Goal: Task Accomplishment & Management: Use online tool/utility

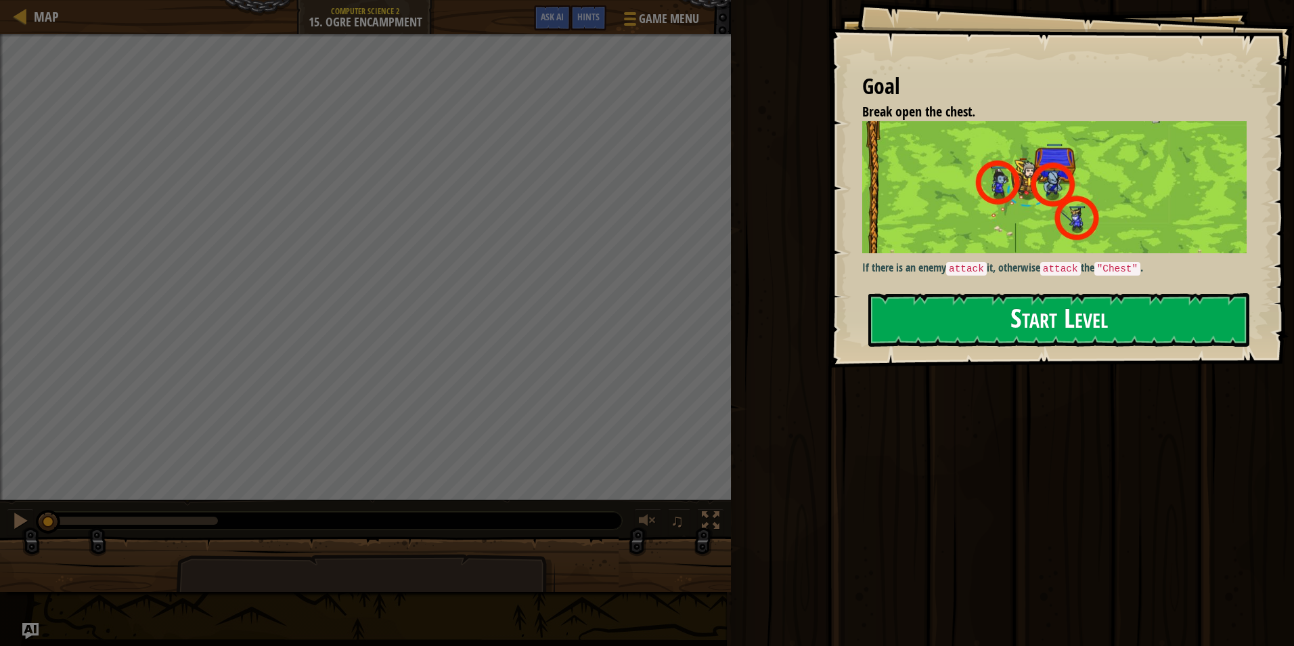
click at [925, 325] on button "Start Level" at bounding box center [1059, 319] width 381 height 53
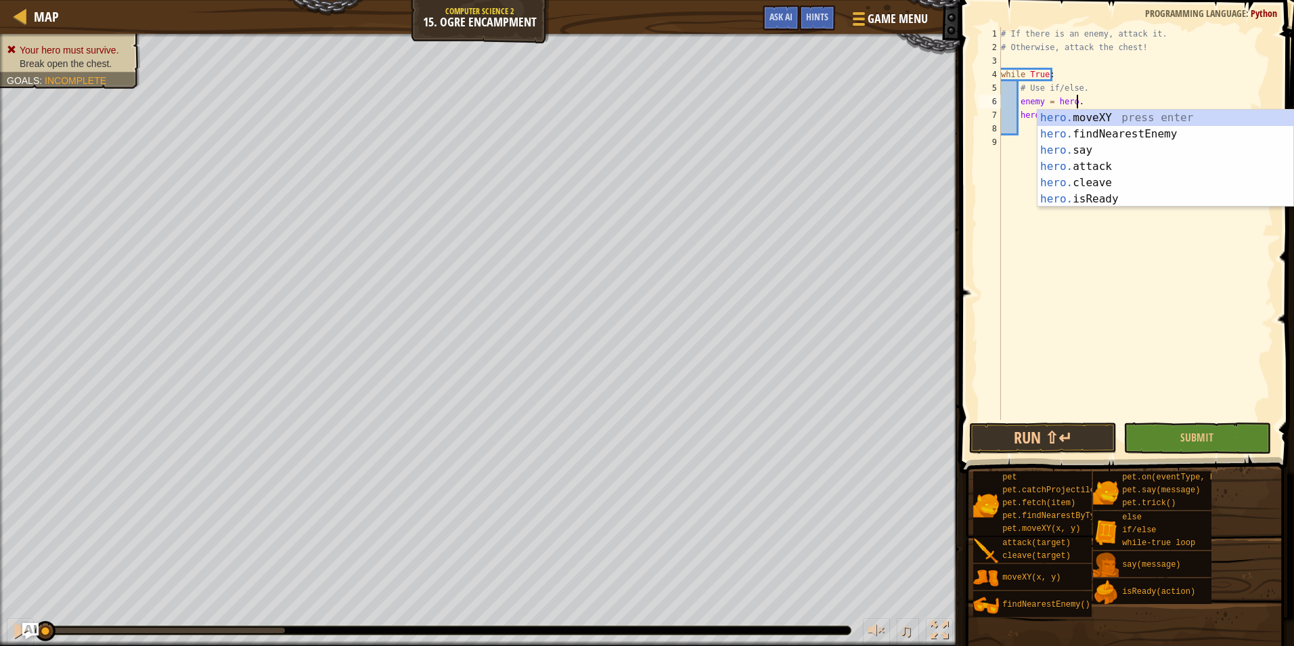
scroll to position [6, 6]
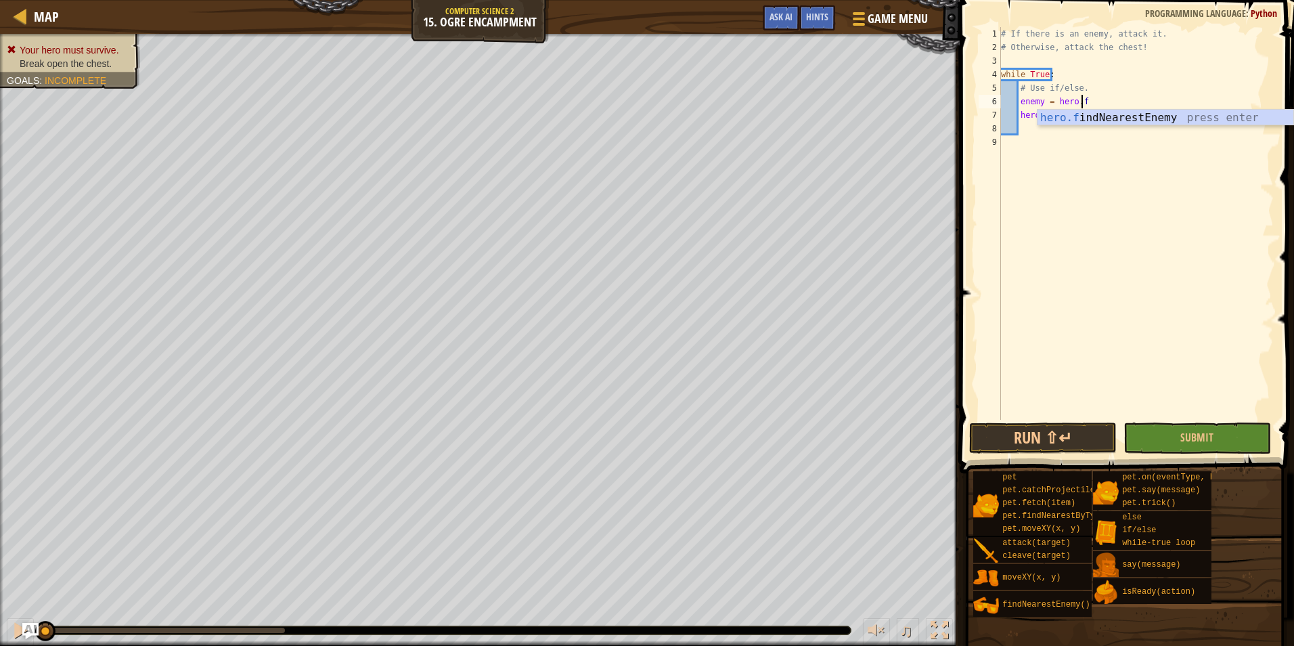
type textarea "enemy = [DOMAIN_NAME]"
click at [1191, 116] on div "[DOMAIN_NAME] ndNearestEnemy press enter" at bounding box center [1166, 134] width 256 height 49
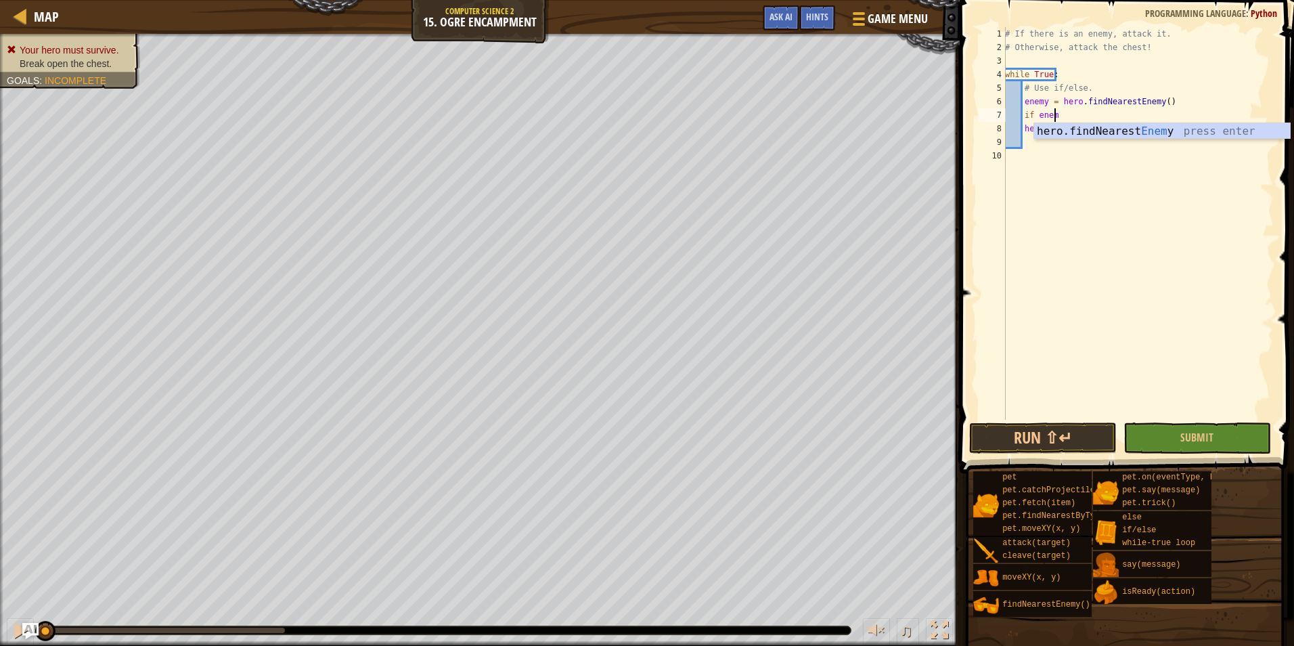
scroll to position [6, 4]
type textarea "if enemy:"
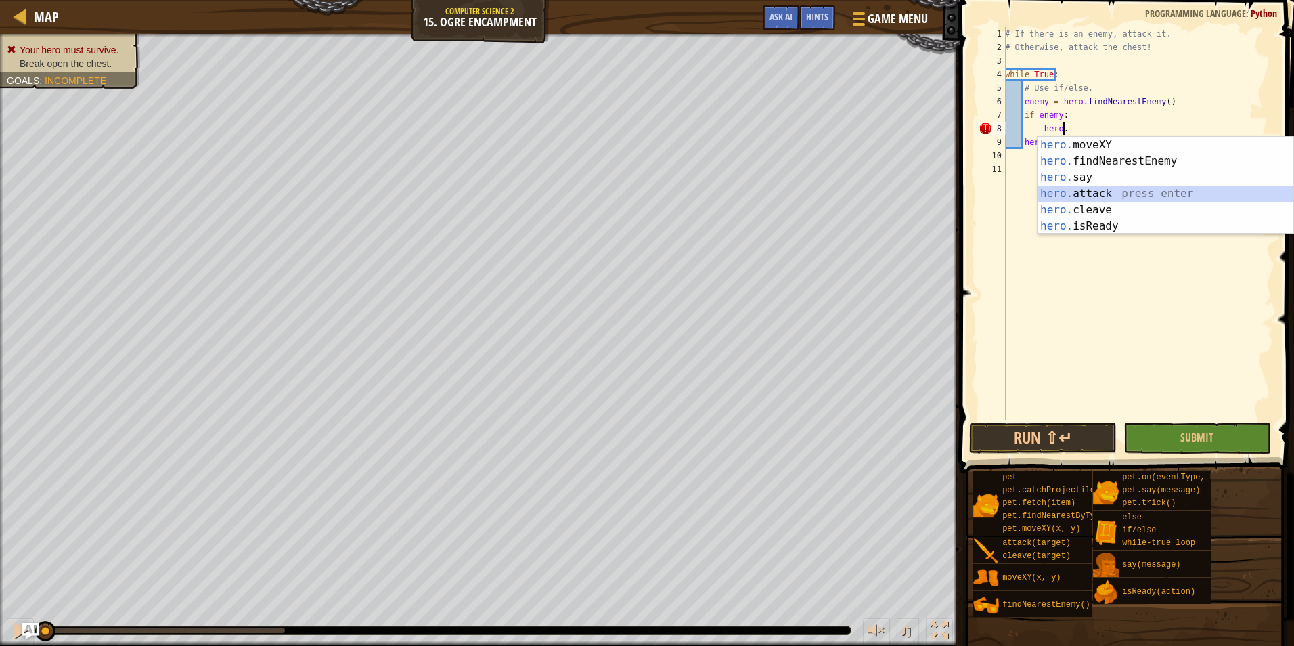
click at [1056, 192] on div "hero. moveXY press enter hero. findNearestEnemy press enter hero. say press ent…" at bounding box center [1166, 202] width 256 height 130
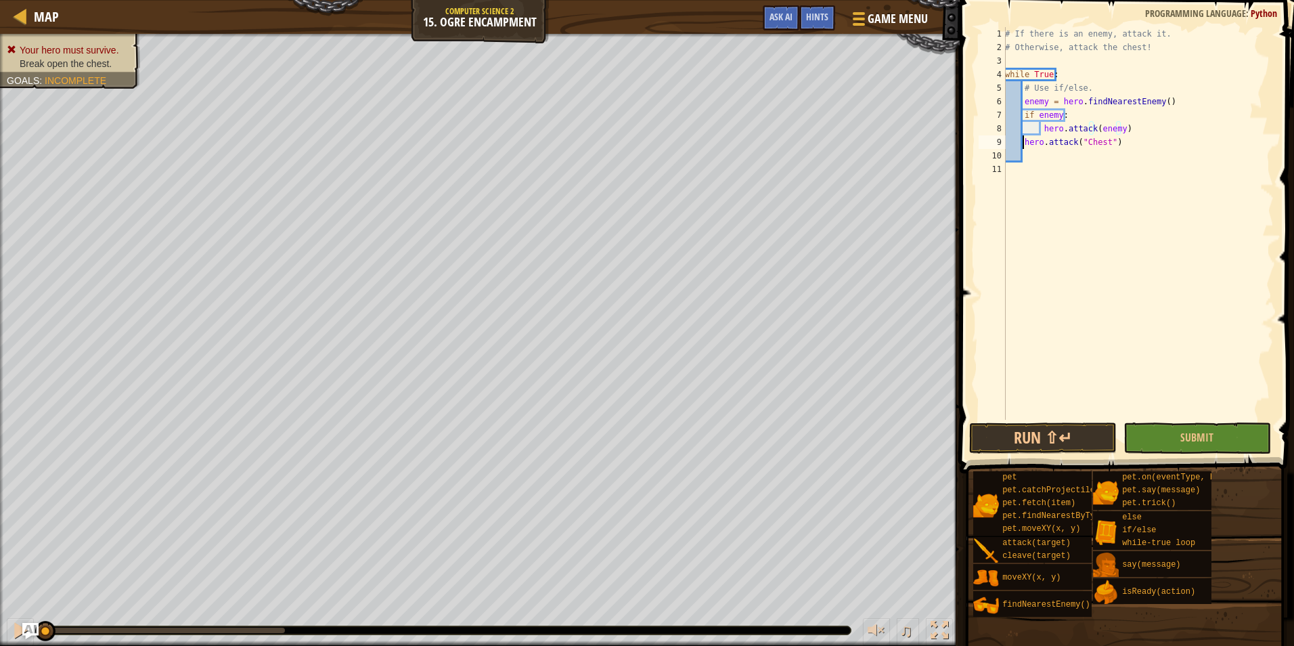
click at [1024, 141] on div "# If there is an enemy, attack it. # Otherwise, attack the chest! while True : …" at bounding box center [1138, 237] width 271 height 420
type textarea "hero.attack("Chest")"
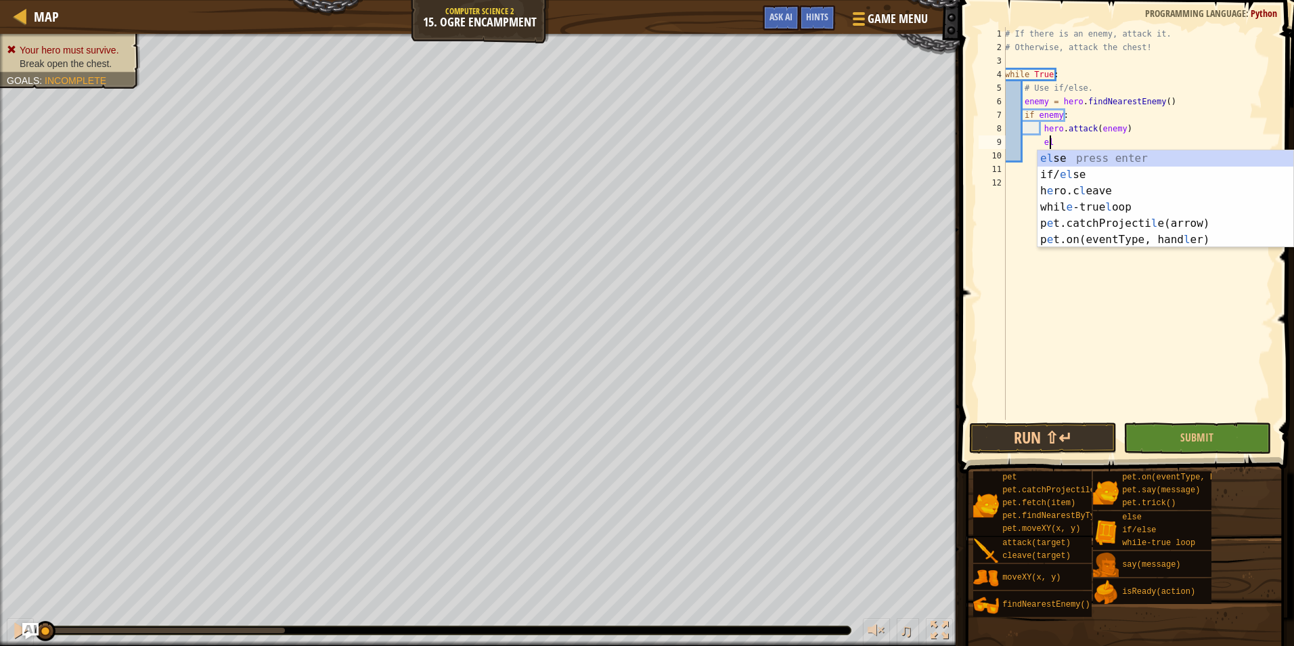
type textarea "else"
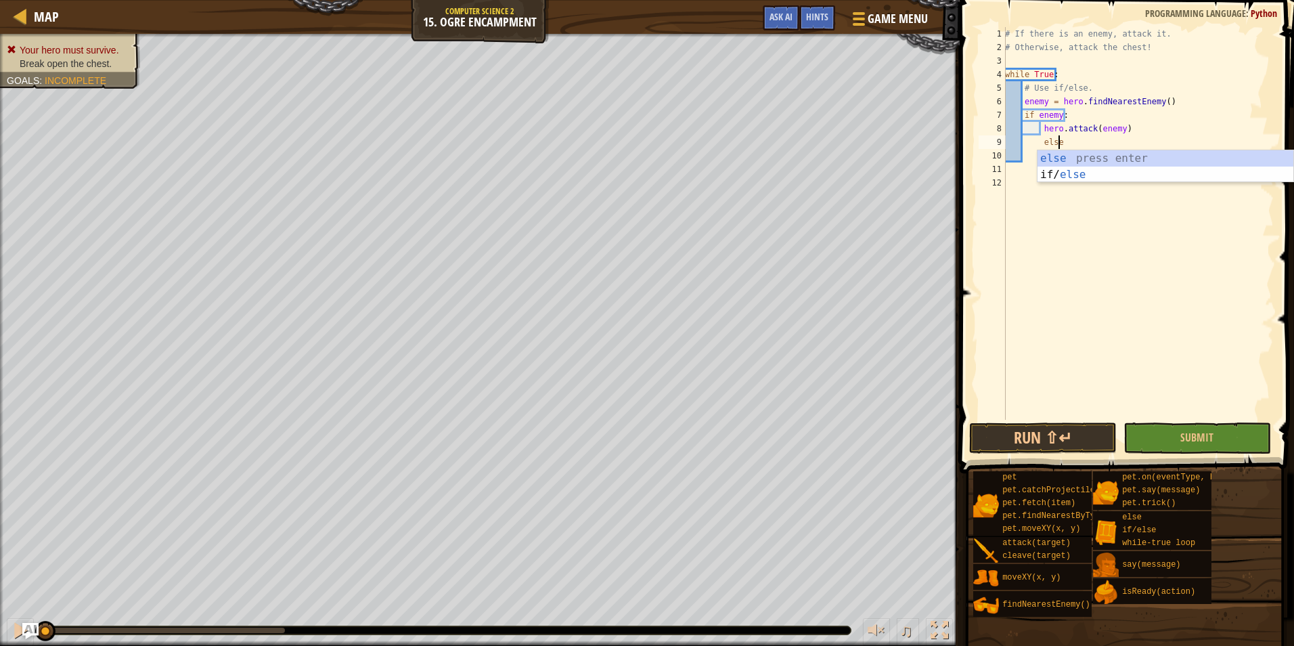
scroll to position [6, 4]
drag, startPoint x: 1039, startPoint y: 168, endPoint x: 1164, endPoint y: 174, distance: 125.4
click at [1164, 174] on div "# If there is an enemy, attack it. # Otherwise, attack the chest! while True : …" at bounding box center [1138, 237] width 271 height 420
type textarea "hero.attack("Chest")"
click at [1033, 190] on div "# If there is an enemy, attack it. # Otherwise, attack the chest! while True : …" at bounding box center [1138, 237] width 271 height 420
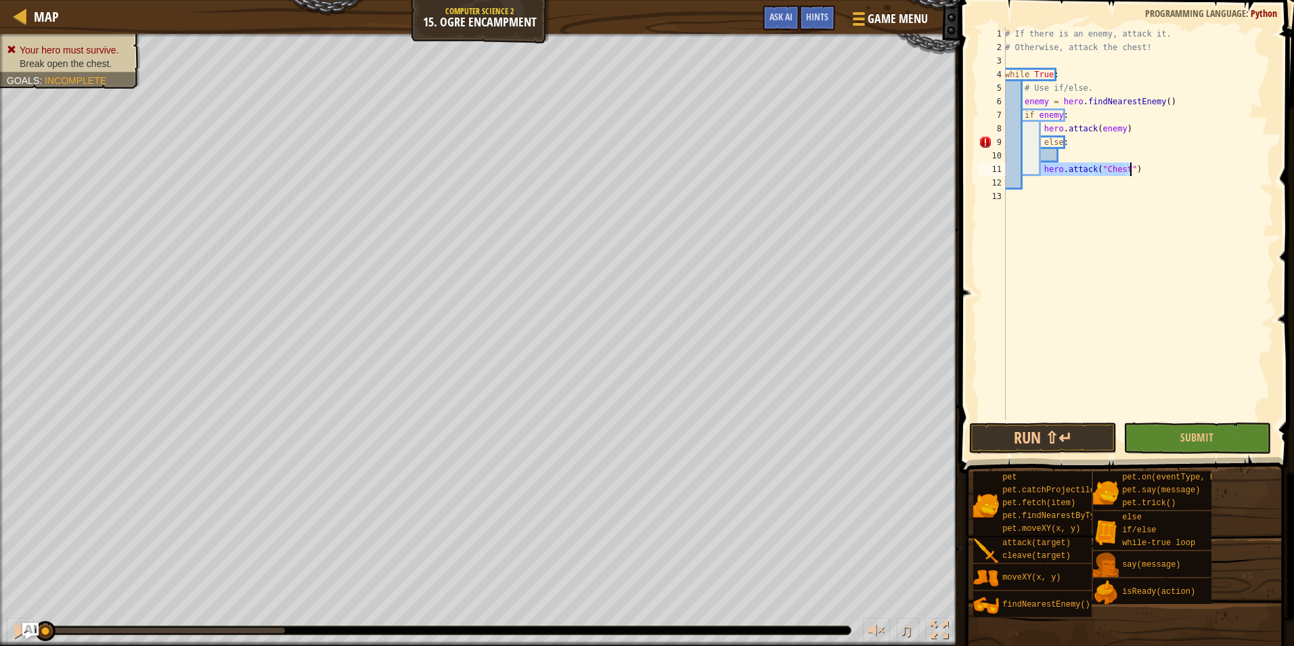
scroll to position [6, 1]
click at [1042, 168] on div "# If there is an enemy, attack it. # Otherwise, attack the chest! while True : …" at bounding box center [1138, 237] width 271 height 420
type textarea "hero.attack("Chest")"
click at [1062, 160] on div "# If there is an enemy, attack it. # Otherwise, attack the chest! while True : …" at bounding box center [1138, 237] width 271 height 420
click at [1051, 174] on div "# If there is an enemy, attack it. # Otherwise, attack the chest! while True : …" at bounding box center [1138, 237] width 271 height 420
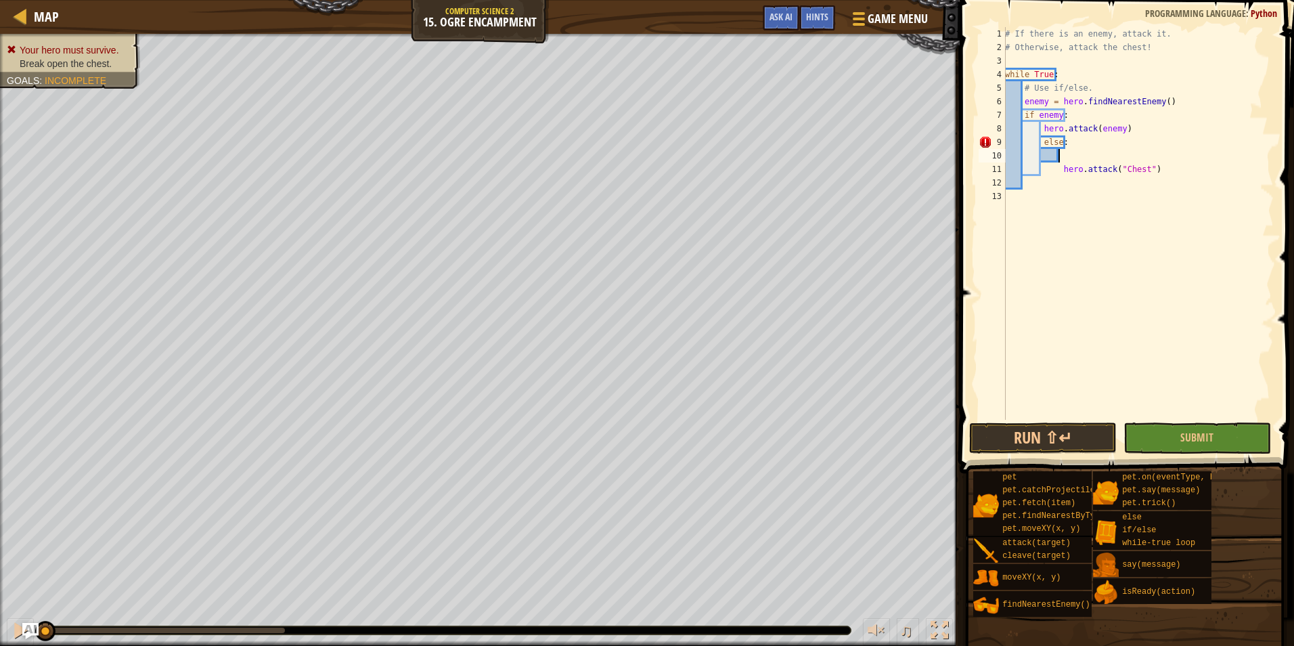
type textarea "hero.attack("Chest")"
click at [1055, 160] on div "# If there is an enemy, attack it. # Otherwise, attack the chest! while True : …" at bounding box center [1138, 237] width 271 height 420
click at [1032, 107] on div "# If there is an enemy, attack it. # Otherwise, attack the chest! while True : …" at bounding box center [1138, 237] width 271 height 420
click at [1035, 116] on div "# If there is an enemy, attack it. # Otherwise, attack the chest! while True : …" at bounding box center [1138, 237] width 271 height 420
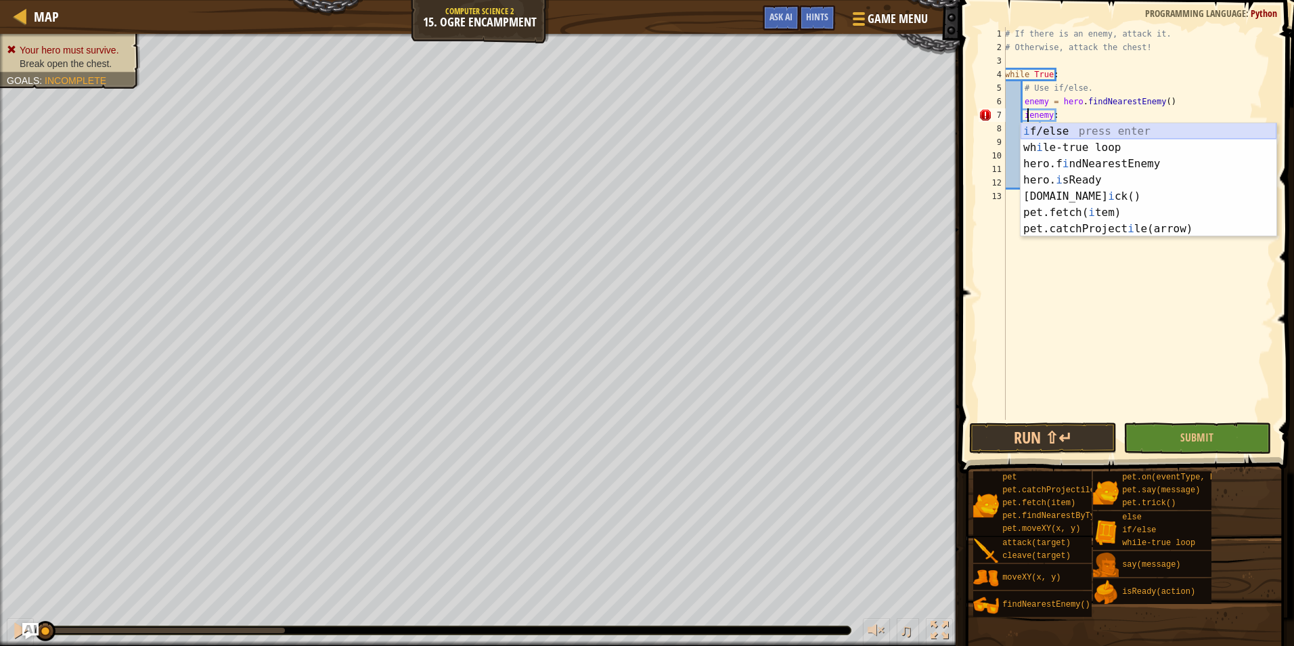
click at [1045, 129] on div "i f/else press enter wh i le-true loop press enter hero.f i ndNearestEnemy pres…" at bounding box center [1149, 196] width 256 height 146
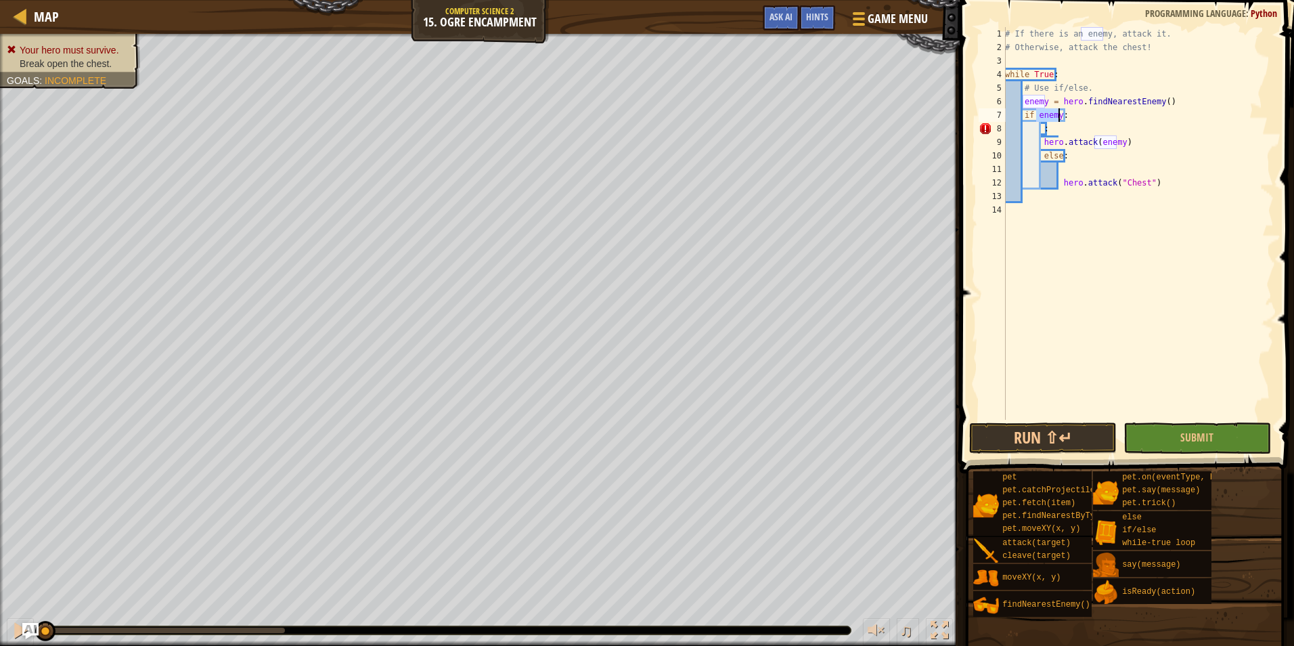
click at [1031, 110] on div "# If there is an enemy, attack it. # Otherwise, attack the chest! while True : …" at bounding box center [1138, 237] width 271 height 420
click at [1057, 129] on div "# If there is an enemy, attack it. # Otherwise, attack the chest! while True : …" at bounding box center [1138, 237] width 271 height 420
type textarea ":"
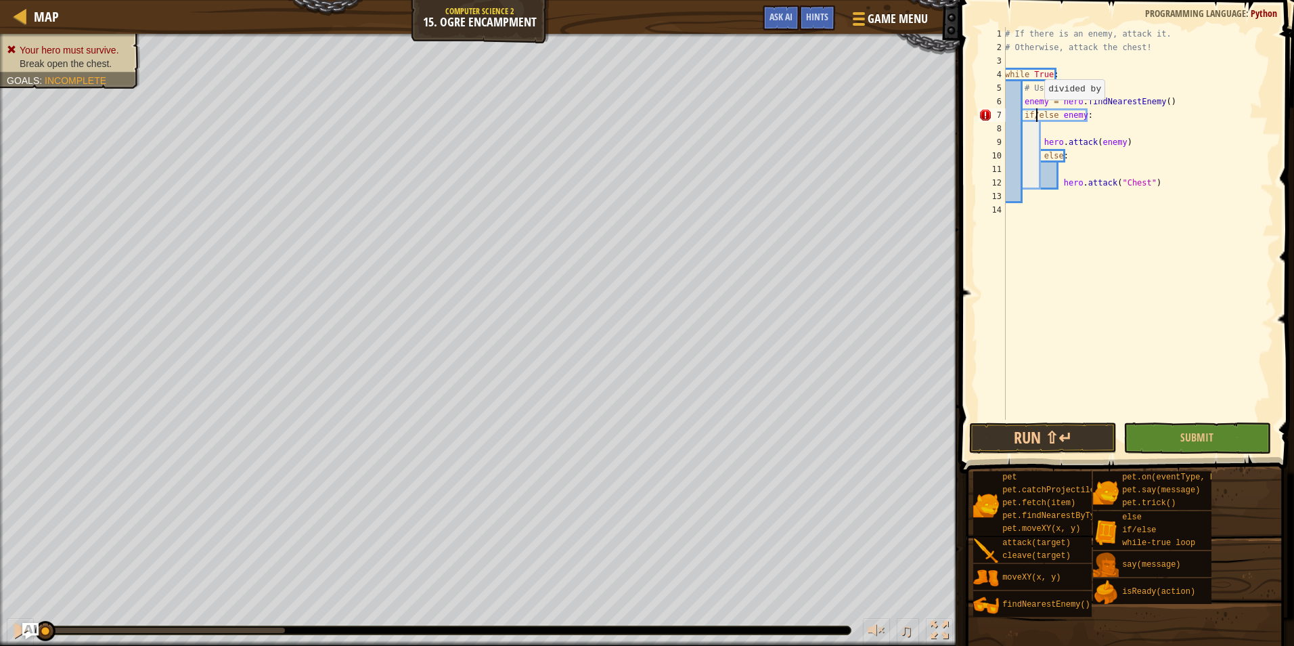
click at [1037, 113] on div "# If there is an enemy, attack it. # Otherwise, attack the chest! while True : …" at bounding box center [1138, 237] width 271 height 420
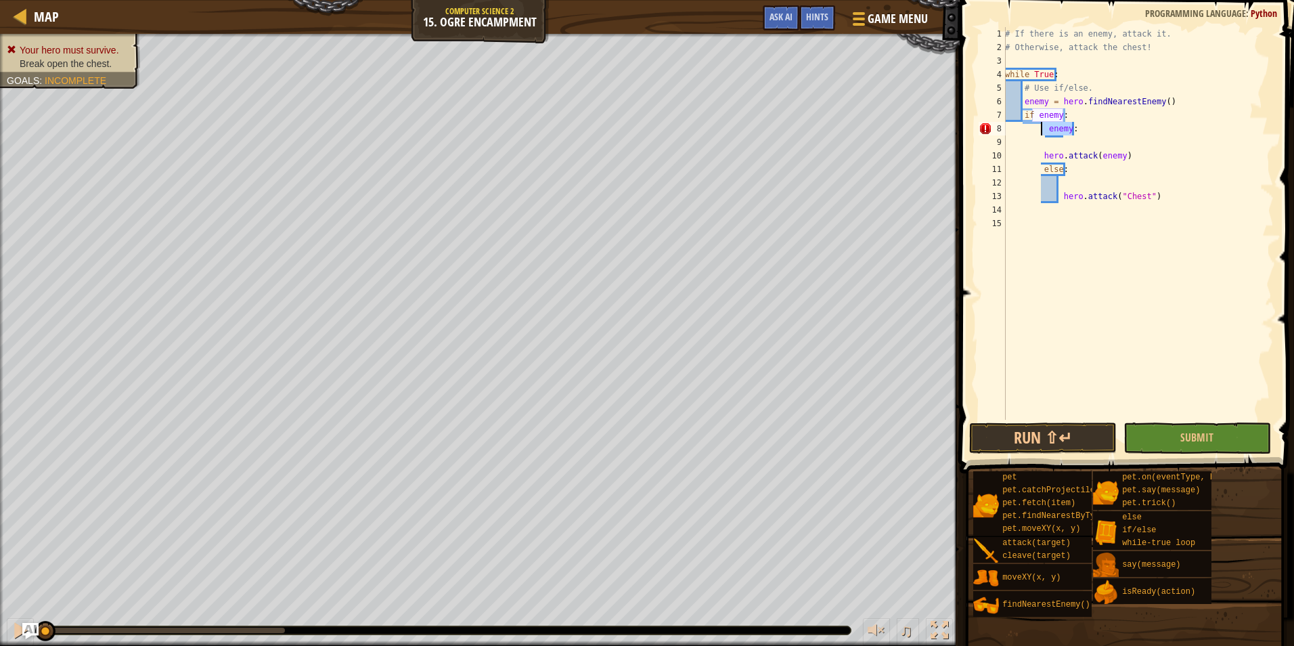
drag, startPoint x: 1084, startPoint y: 128, endPoint x: 1043, endPoint y: 133, distance: 41.6
click at [1043, 133] on div "# If there is an enemy, attack it. # Otherwise, attack the chest! while True : …" at bounding box center [1138, 237] width 271 height 420
type textarea "enemy:"
click at [1038, 171] on div "# If there is an enemy, attack it. # Otherwise, attack the chest! while True : …" at bounding box center [1138, 237] width 271 height 420
click at [1057, 197] on div "# If there is an enemy, attack it. # Otherwise, attack the chest! while True : …" at bounding box center [1138, 237] width 271 height 420
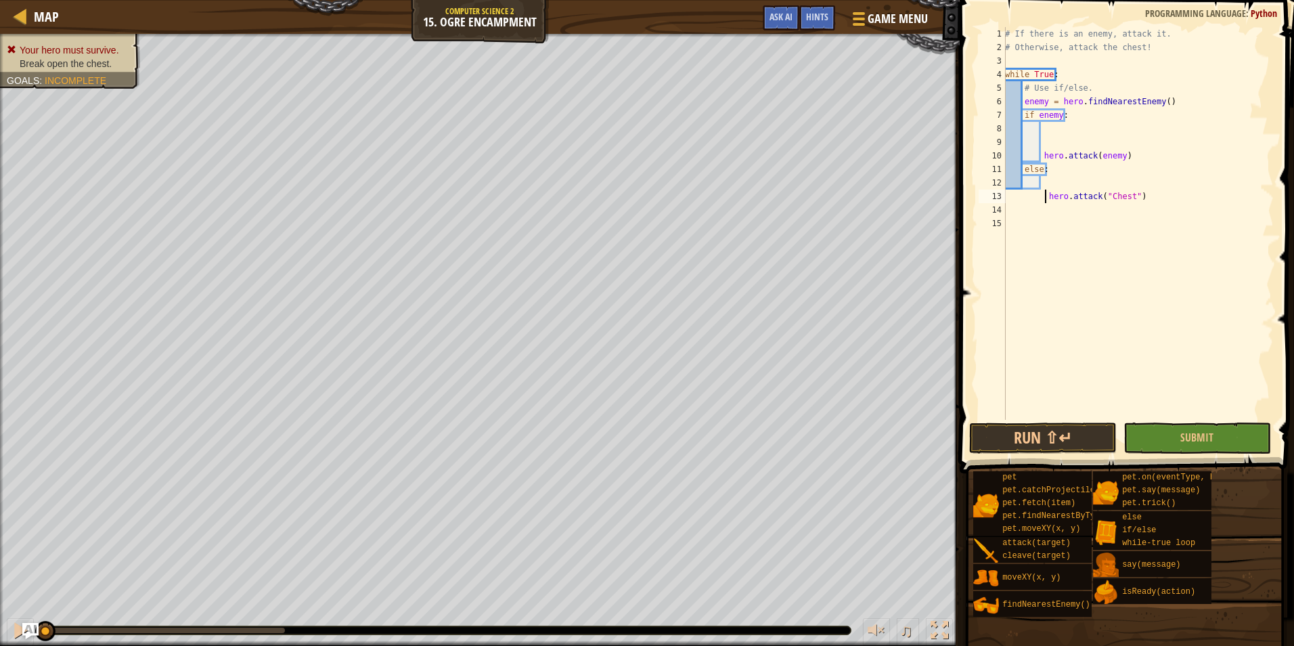
type textarea "hero.attack("Chest")"
click at [1037, 350] on div "# If there is an enemy, attack it. # Otherwise, attack the chest! while True : …" at bounding box center [1138, 237] width 271 height 420
click at [1024, 434] on button "Run ⇧↵" at bounding box center [1043, 437] width 148 height 31
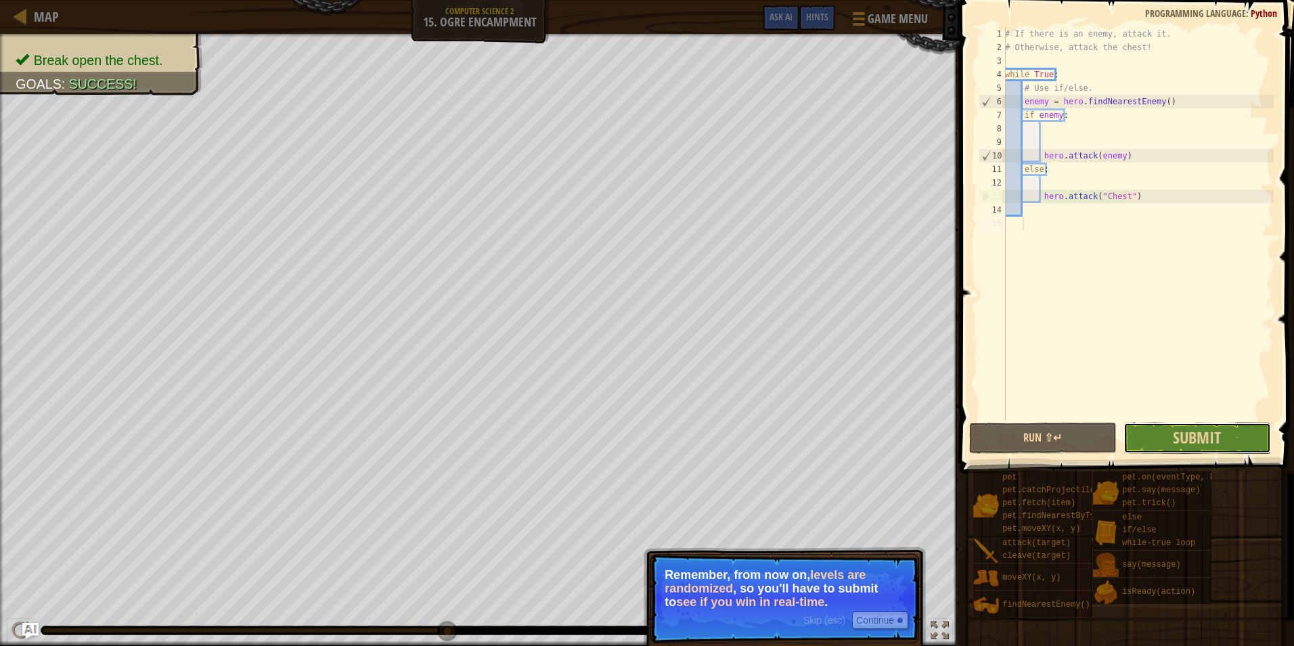
click at [1143, 441] on button "Submit" at bounding box center [1198, 437] width 148 height 31
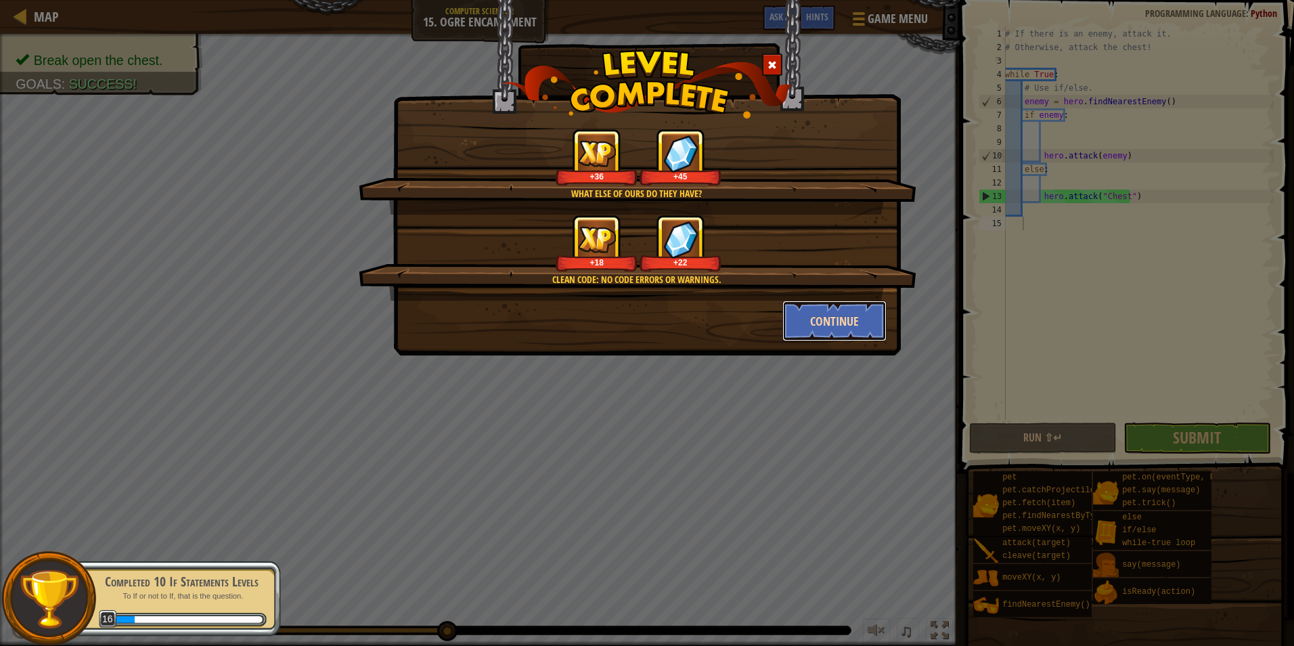
click at [844, 322] on button "Continue" at bounding box center [835, 321] width 105 height 41
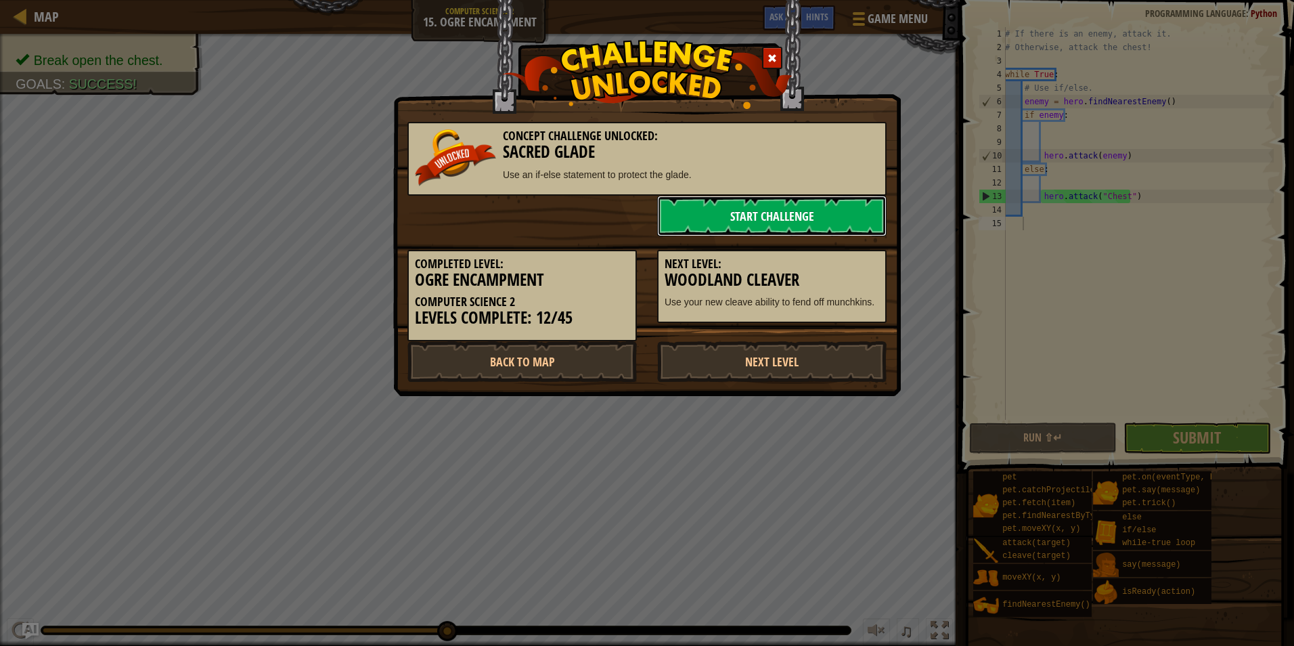
click at [785, 212] on link "Start Challenge" at bounding box center [771, 216] width 229 height 41
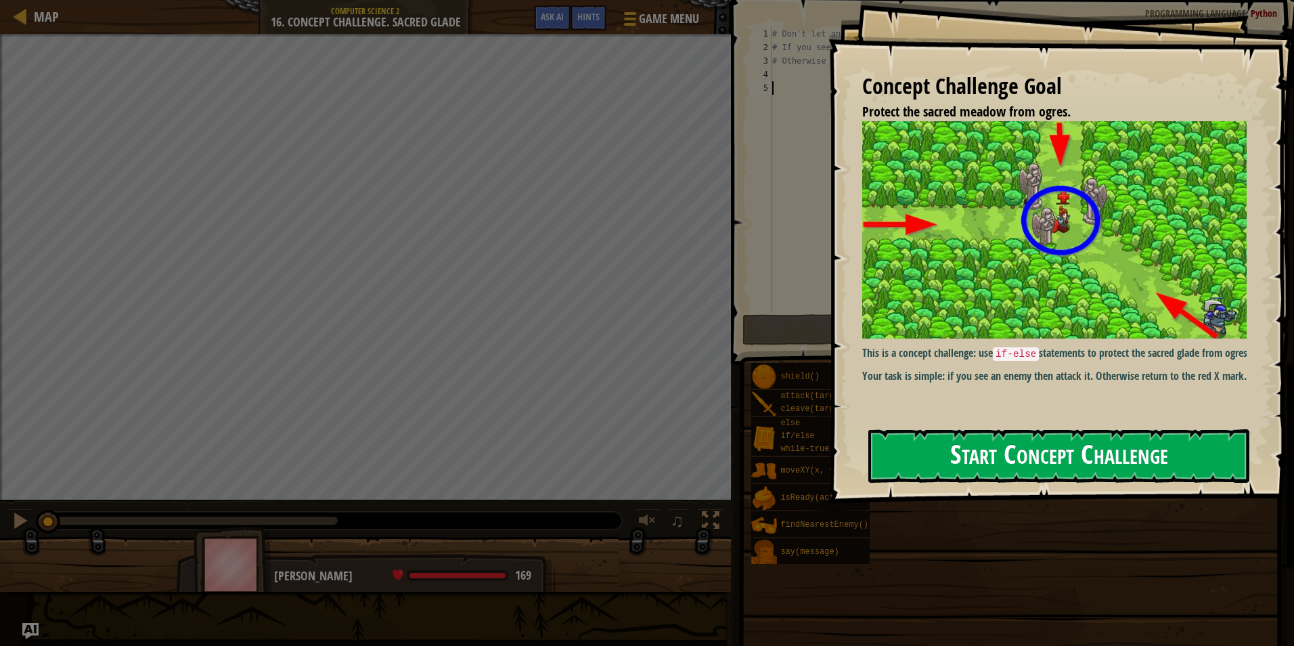
click at [987, 446] on button "Start Concept Challenge" at bounding box center [1059, 455] width 381 height 53
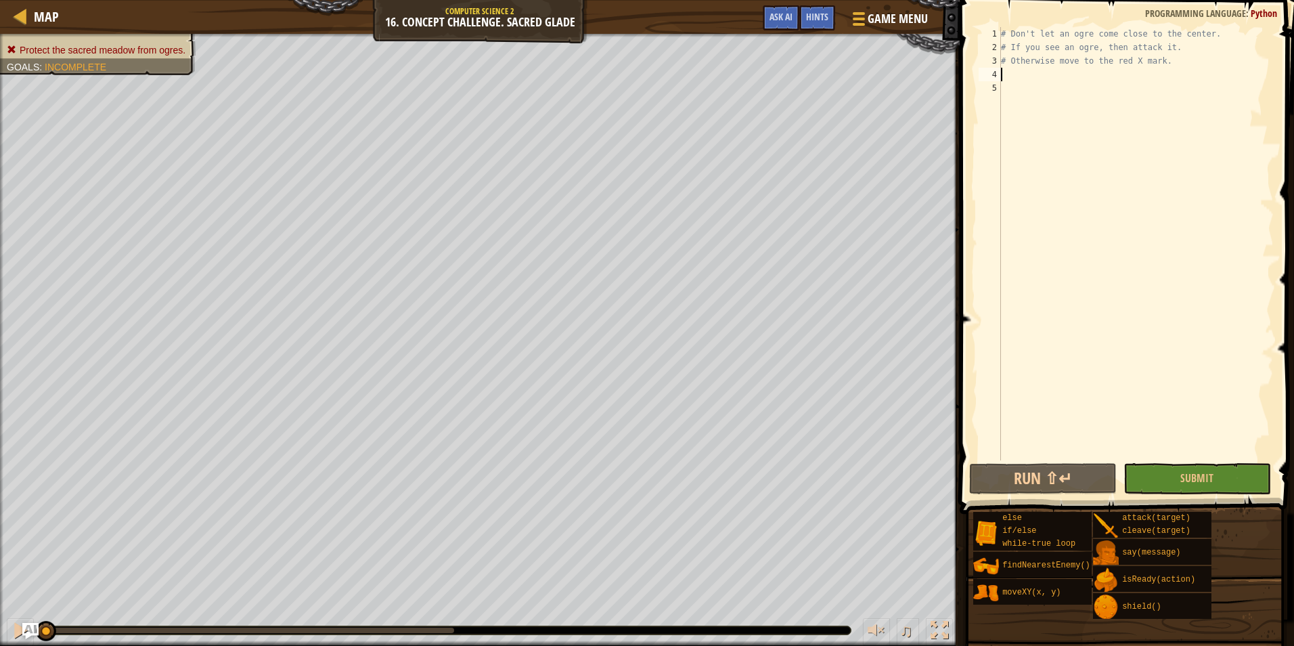
click at [1022, 70] on div "# Don't let an ogre come close to the center. # If you see an ogre, then attack…" at bounding box center [1137, 257] width 276 height 460
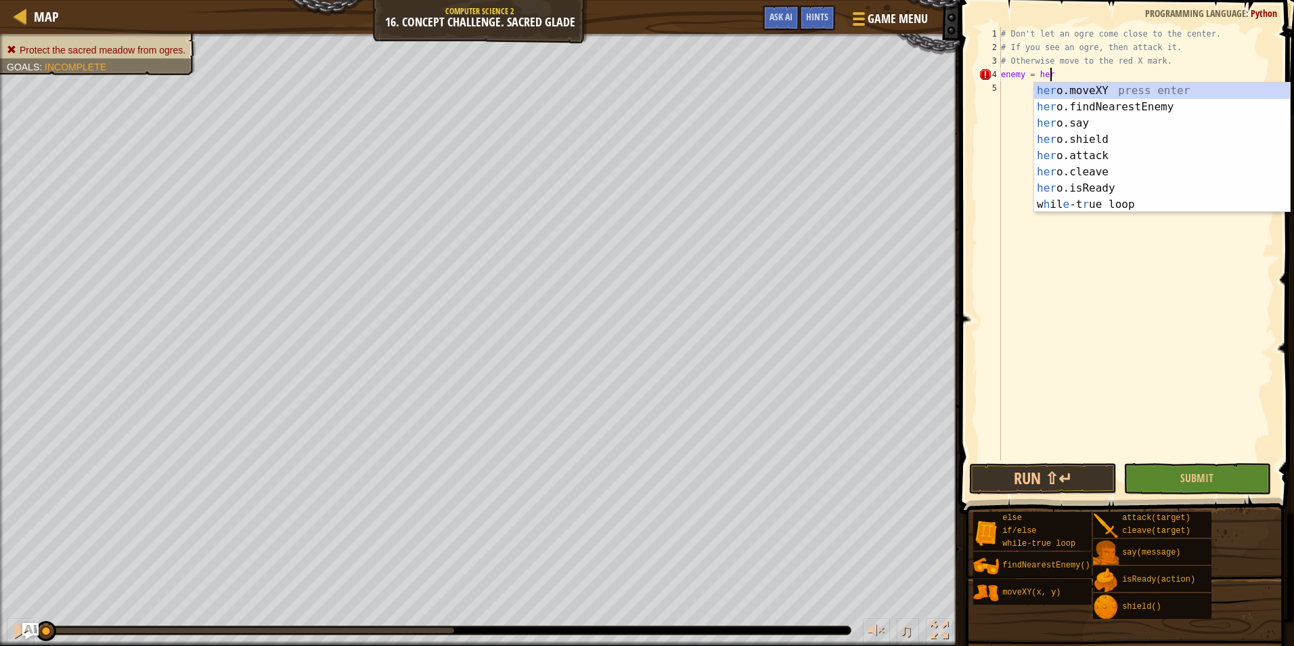
scroll to position [6, 4]
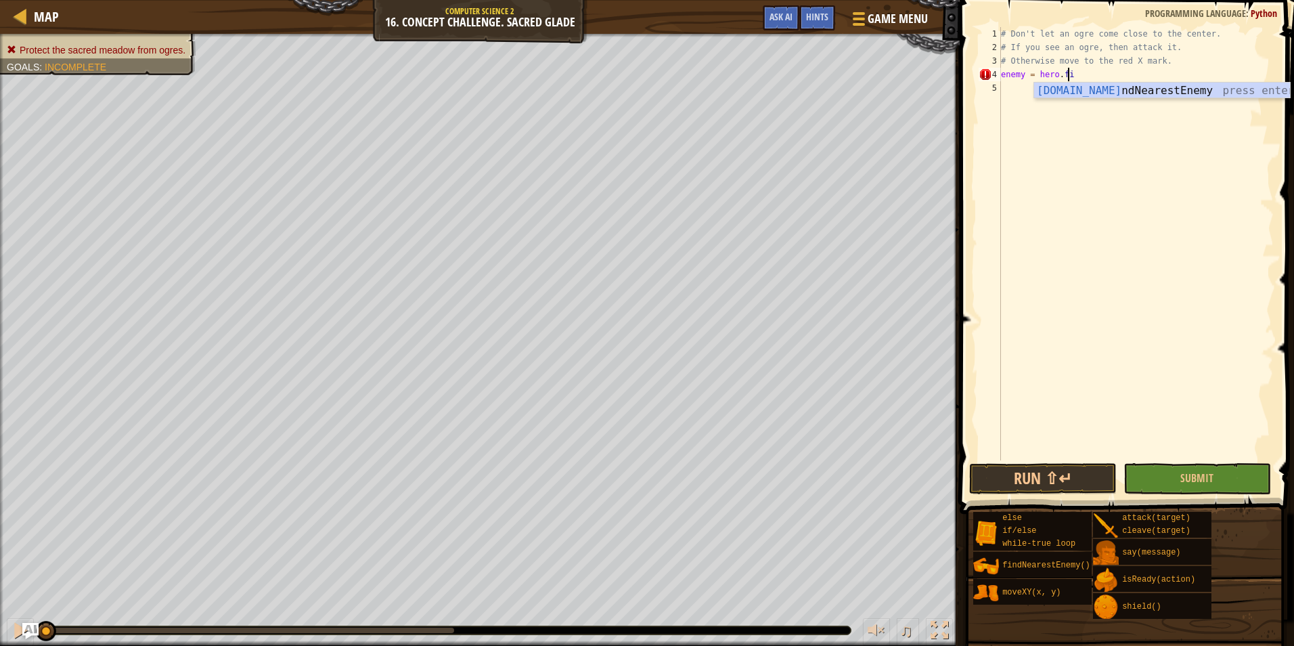
type textarea "enemy = hero.fin"
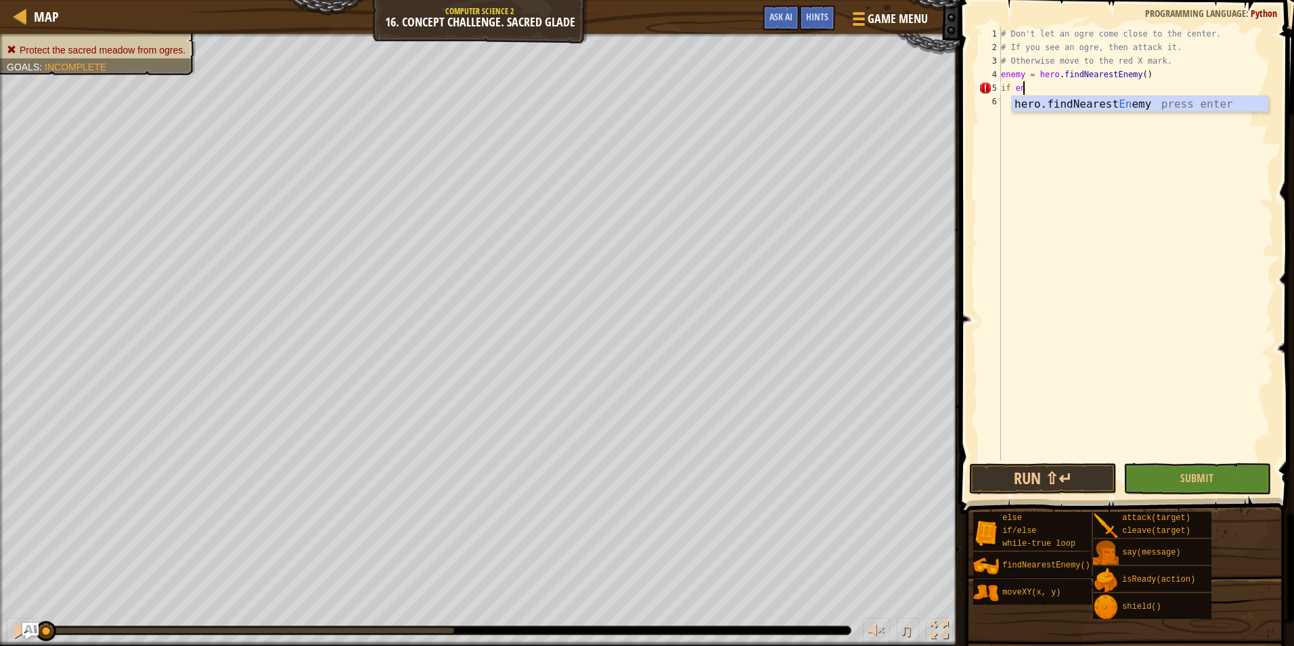
scroll to position [6, 1]
type textarea "if enemy:"
click at [1061, 116] on div "# Don't let an ogre come close to the center. # If you see an ogre, then attack…" at bounding box center [1137, 257] width 276 height 460
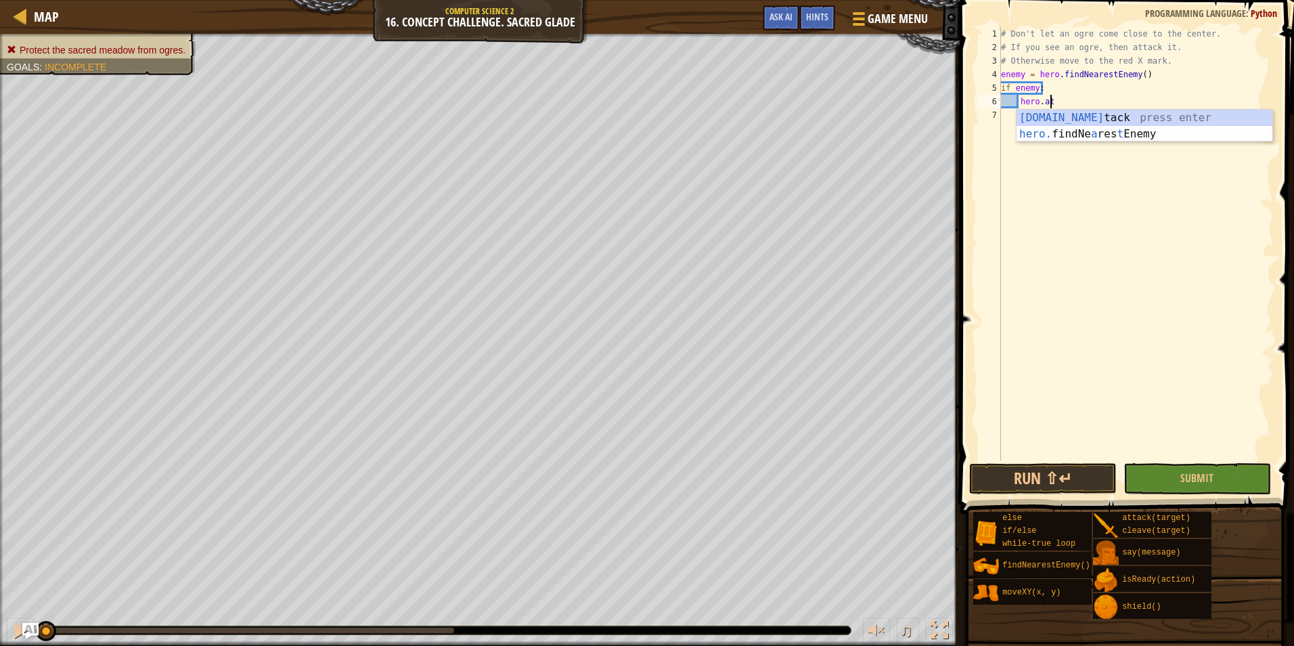
scroll to position [6, 4]
click at [1061, 117] on div "hero.att ack press enter" at bounding box center [1145, 134] width 256 height 49
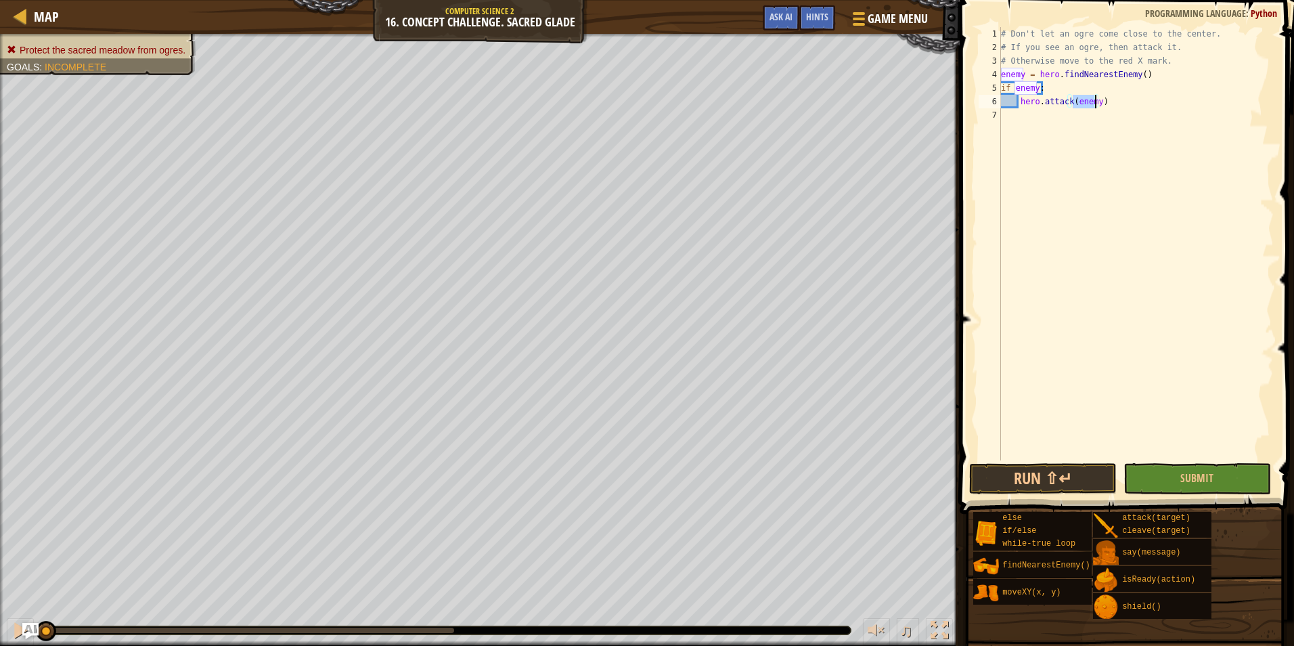
click at [1160, 61] on div "# Don't let an ogre come close to the center. # If you see an ogre, then attack…" at bounding box center [1137, 257] width 276 height 460
type textarea "# Otherwise move to the red X mark."
type textarea "while"
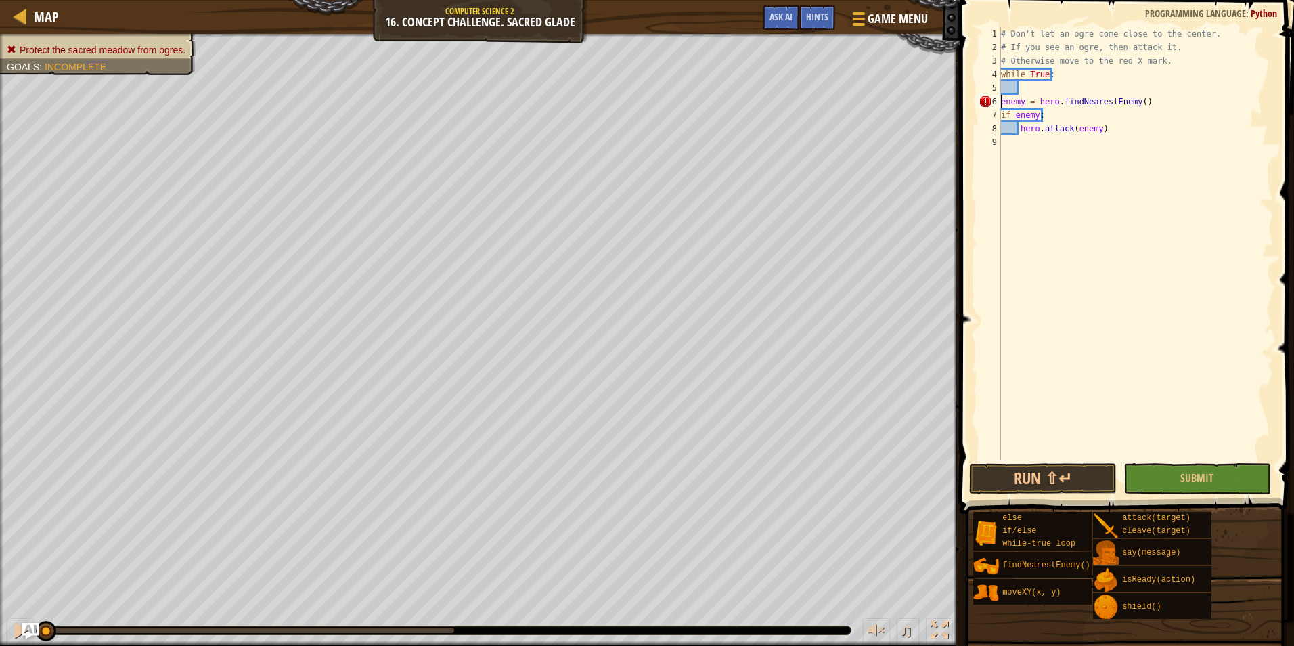
click at [1001, 101] on div "# Don't let an ogre come close to the center. # If you see an ogre, then attack…" at bounding box center [1137, 257] width 276 height 460
click at [1001, 114] on div "7" at bounding box center [990, 115] width 22 height 14
click at [1002, 132] on div "# Don't let an ogre come close to the center. # If you see an ogre, then attack…" at bounding box center [1137, 257] width 276 height 460
type textarea "hero.attack(enemy)"
click at [1047, 190] on div "# Don't let an ogre come close to the center. # If you see an ogre, then attack…" at bounding box center [1137, 257] width 276 height 460
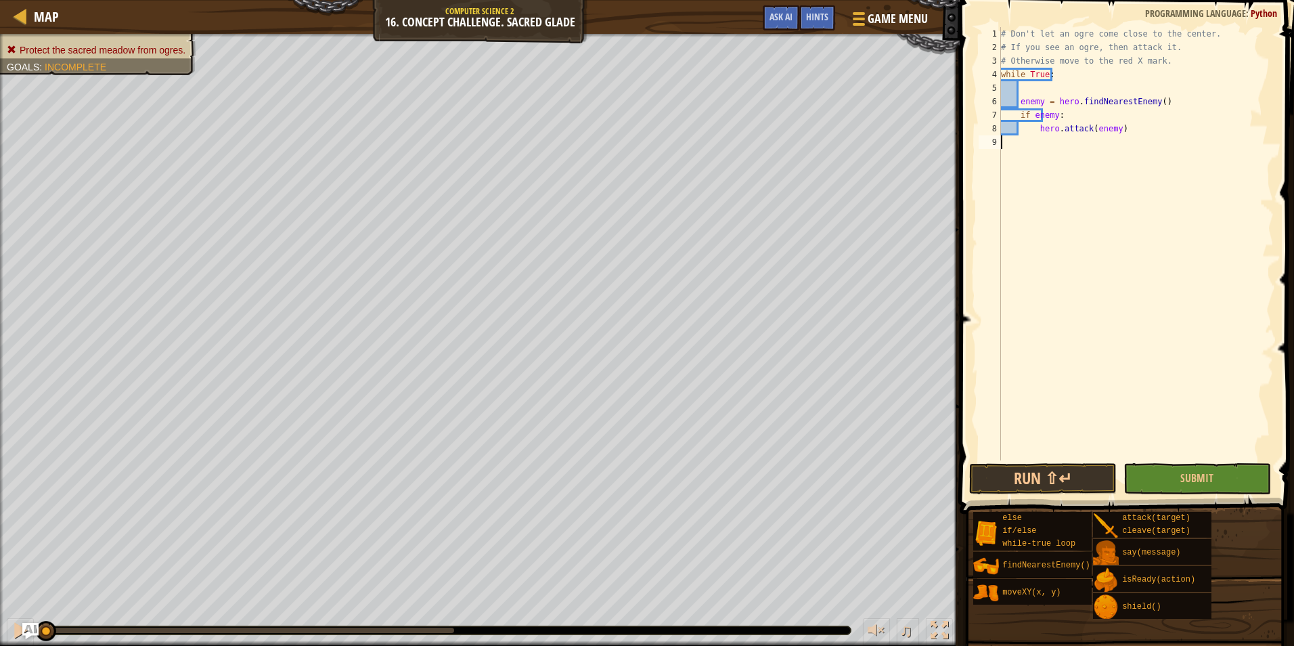
scroll to position [6, 0]
click at [1005, 114] on div "# Don't let an ogre come close to the center. # If you see an ogre, then attack…" at bounding box center [1137, 257] width 276 height 460
click at [1024, 112] on div "# Don't let an ogre come close to the center. # If you see an ogre, then attack…" at bounding box center [1137, 257] width 276 height 460
type textarea "if enemy:"
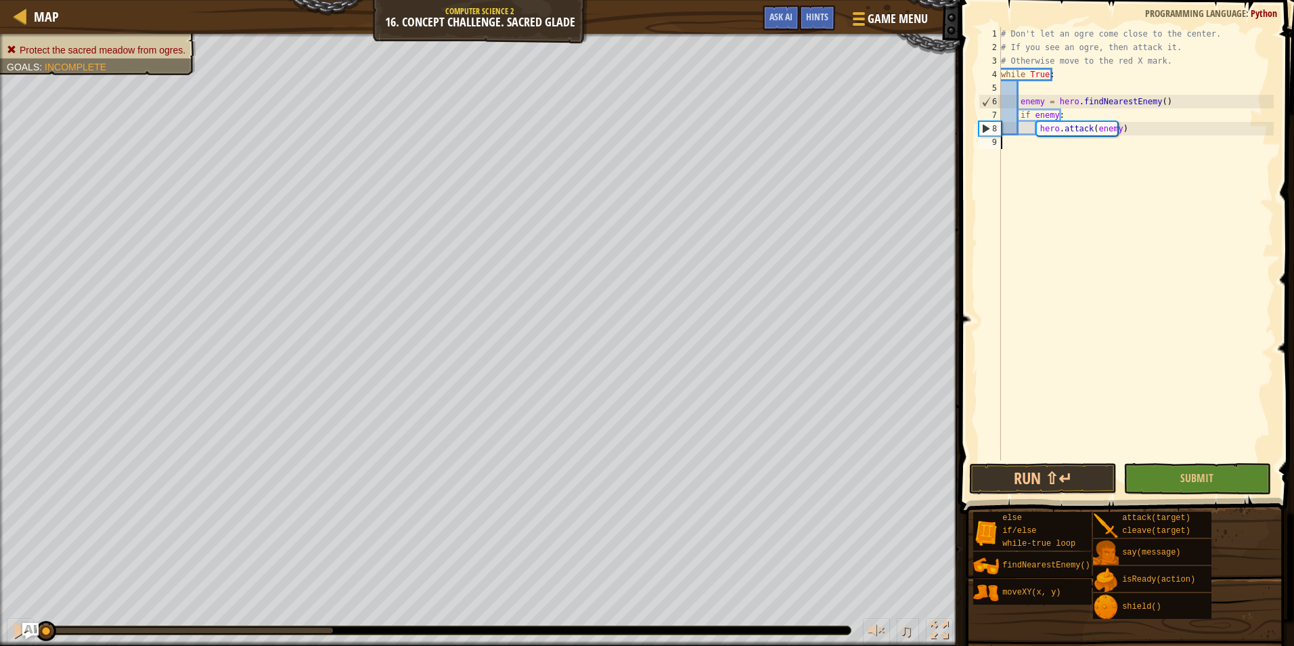
click at [1074, 145] on div "# Don't let an ogre come close to the center. # If you see an ogre, then attack…" at bounding box center [1137, 257] width 276 height 460
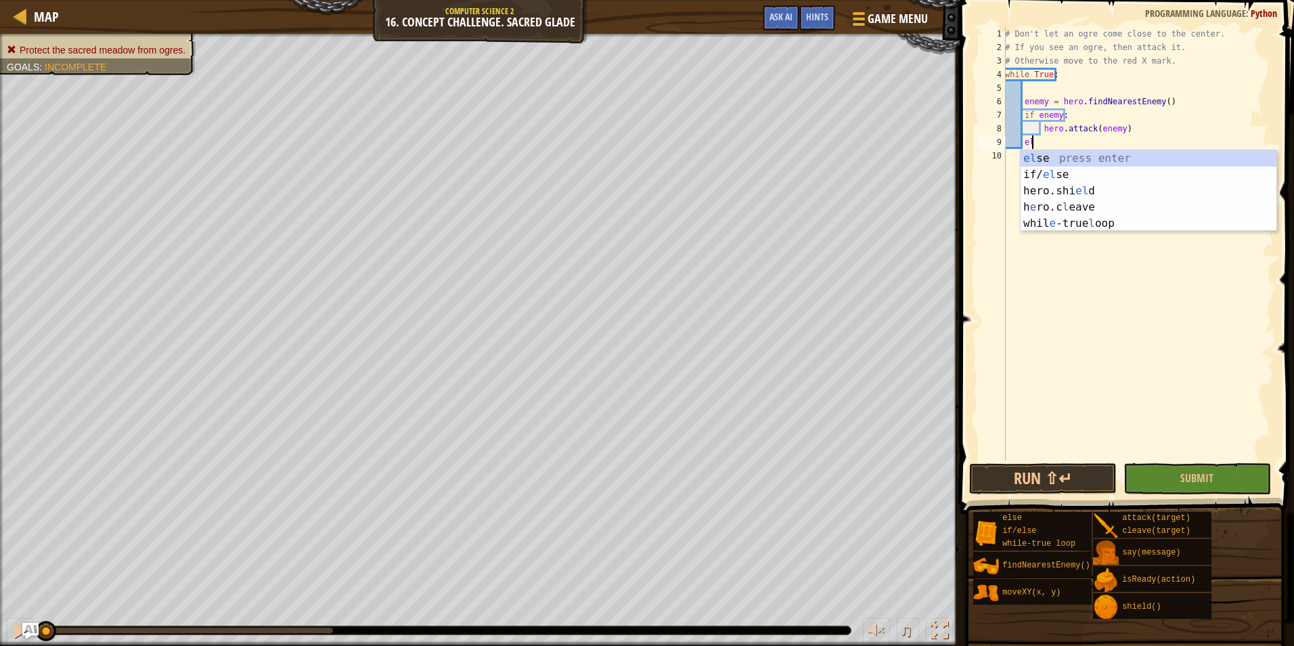
scroll to position [6, 2]
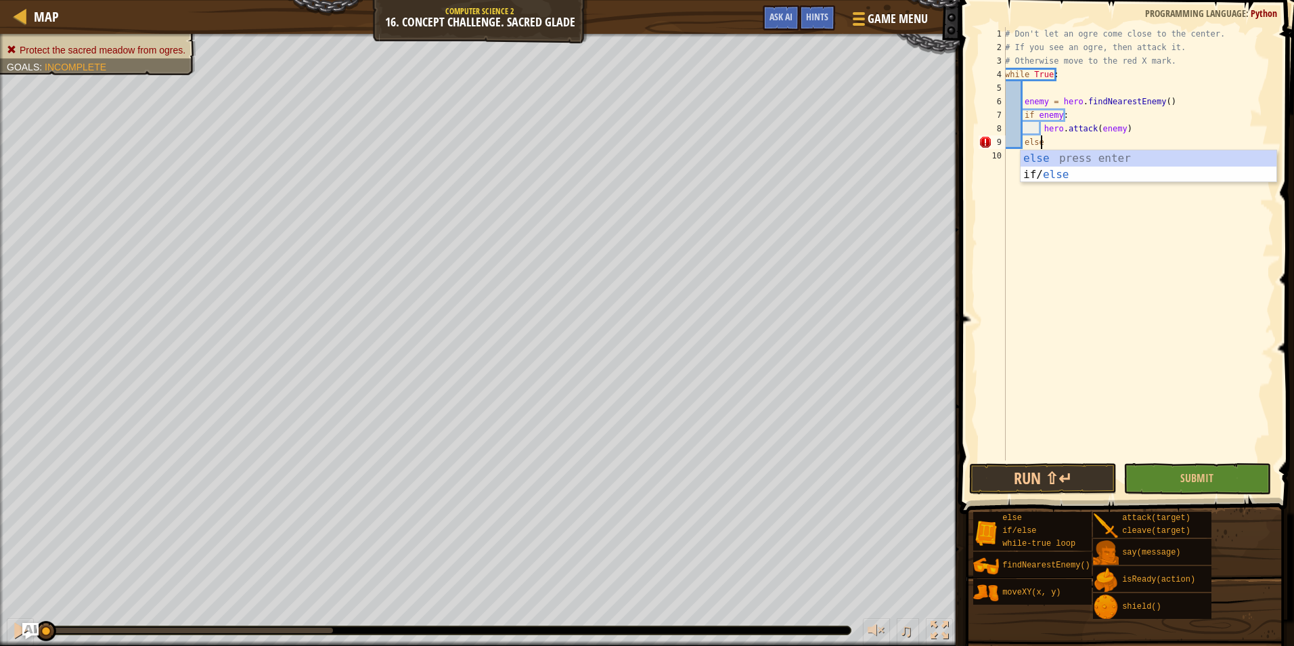
type textarea "else:"
click at [1011, 168] on div "# Don't let an ogre come close to the center. # If you see an ogre, then attack…" at bounding box center [1138, 257] width 271 height 460
type textarea "hero.moveXY(30, 24)"
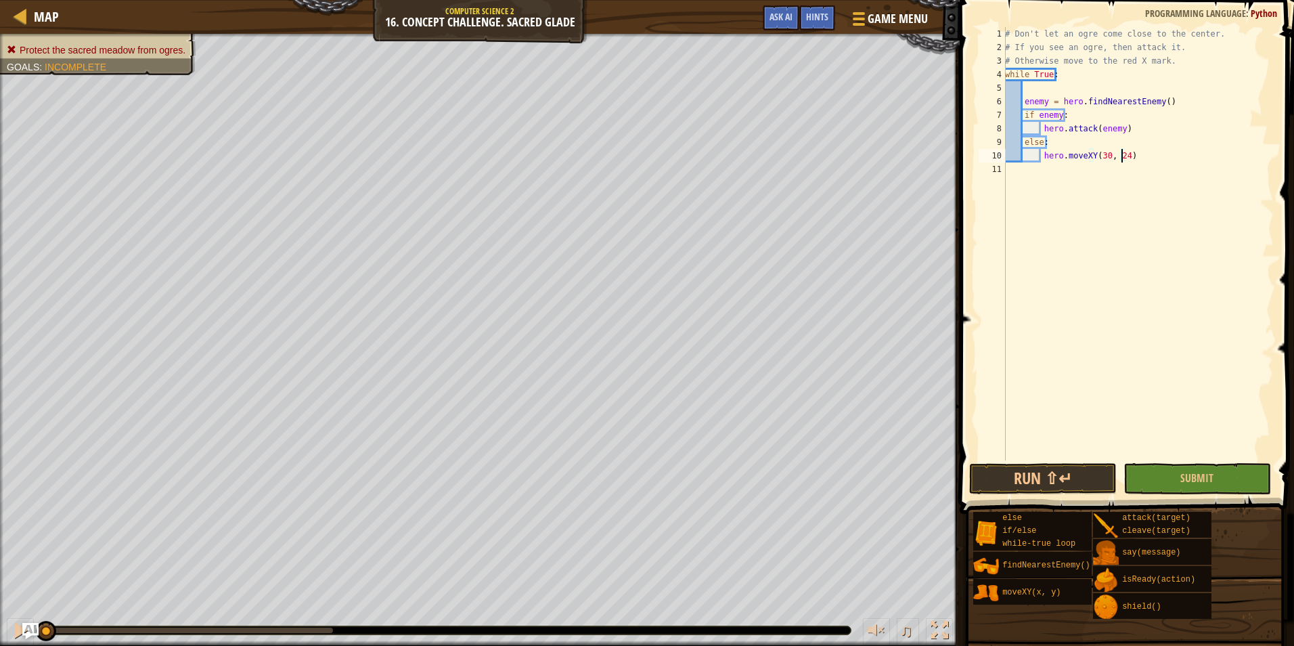
click at [1142, 473] on button "Submit" at bounding box center [1198, 478] width 148 height 31
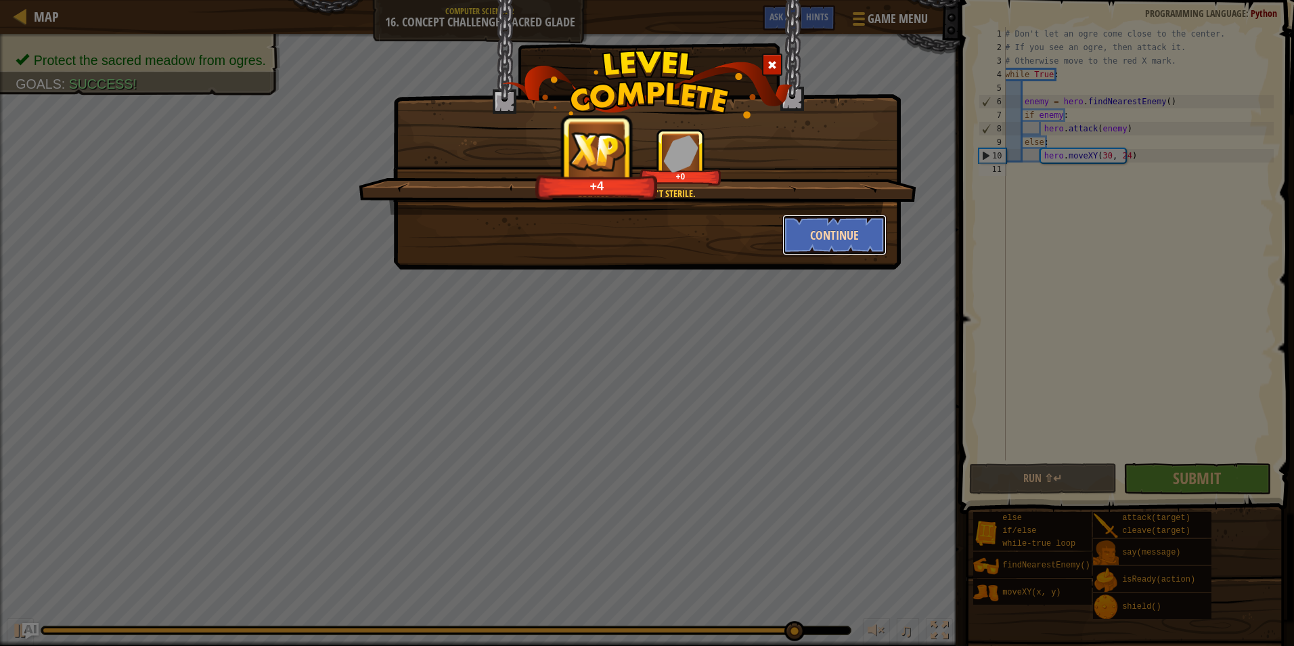
click at [832, 249] on button "Continue" at bounding box center [835, 235] width 105 height 41
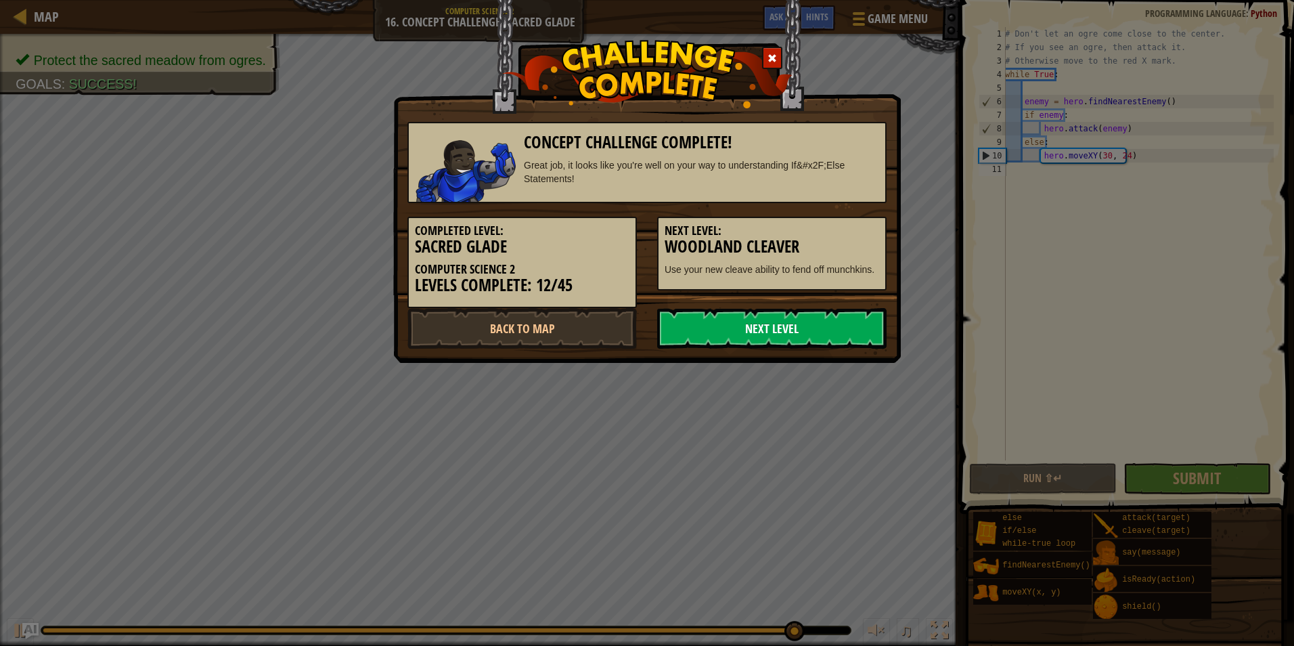
click at [740, 324] on link "Next Level" at bounding box center [771, 328] width 229 height 41
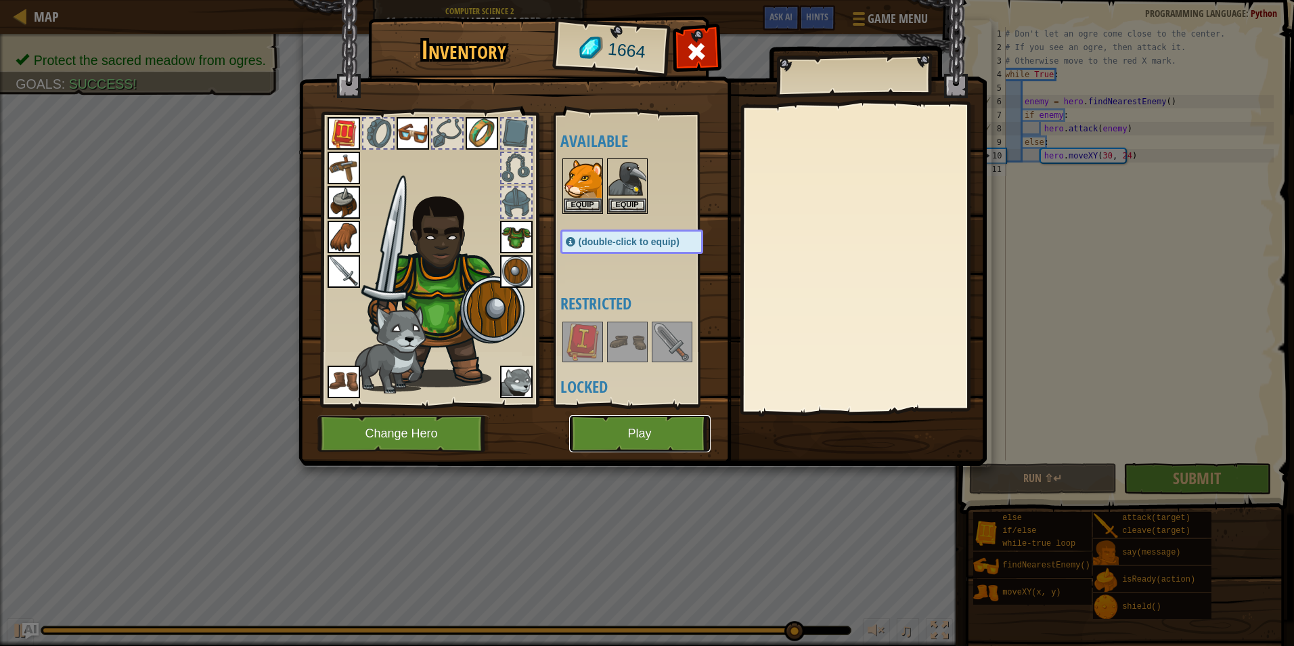
click at [606, 428] on button "Play" at bounding box center [639, 433] width 141 height 37
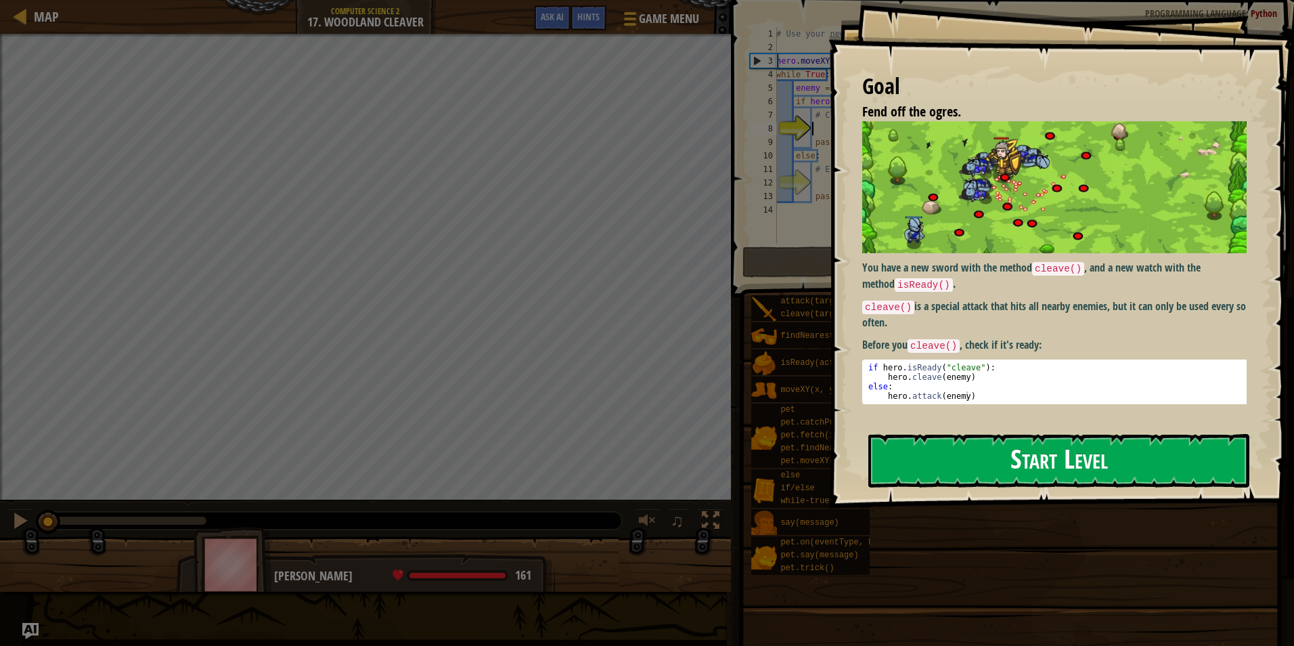
click at [906, 465] on button "Start Level" at bounding box center [1059, 460] width 381 height 53
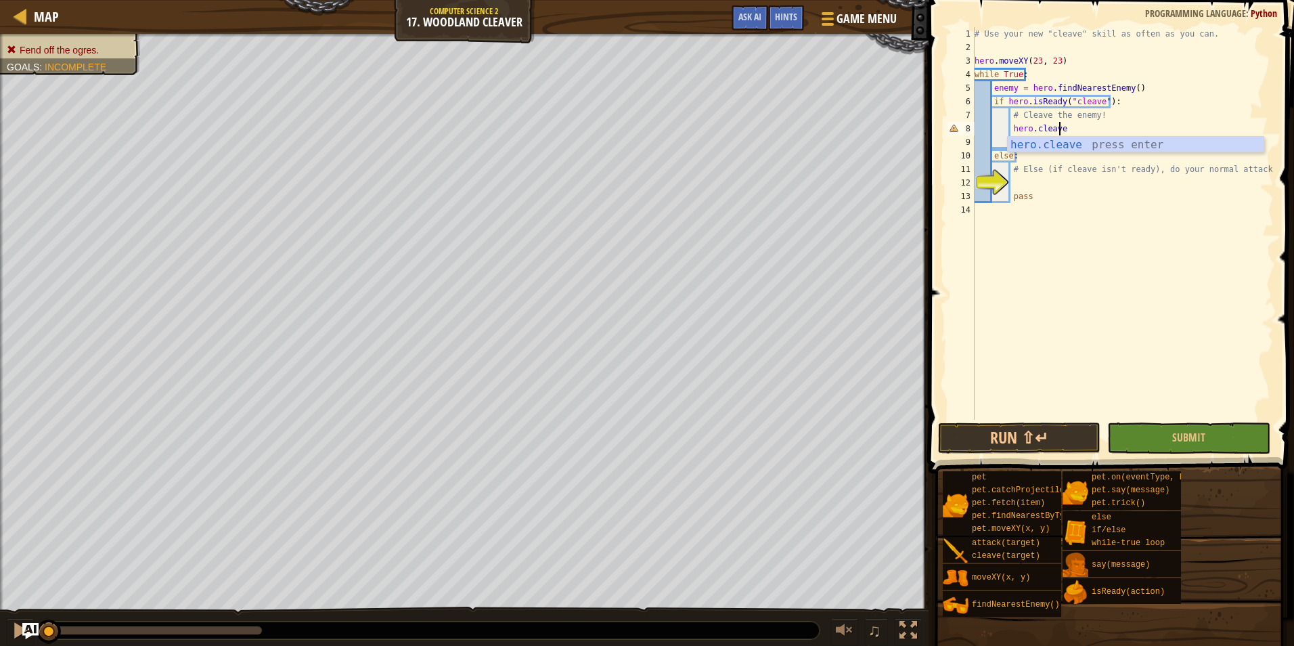
scroll to position [6, 6]
type textarea "hero.cleave(enemy)"
click at [1028, 181] on div "# Use your new "cleave" skill as often as you can. hero . moveXY ( 23 , 23 ) wh…" at bounding box center [1123, 237] width 302 height 420
type textarea "hero.attack(enemy)"
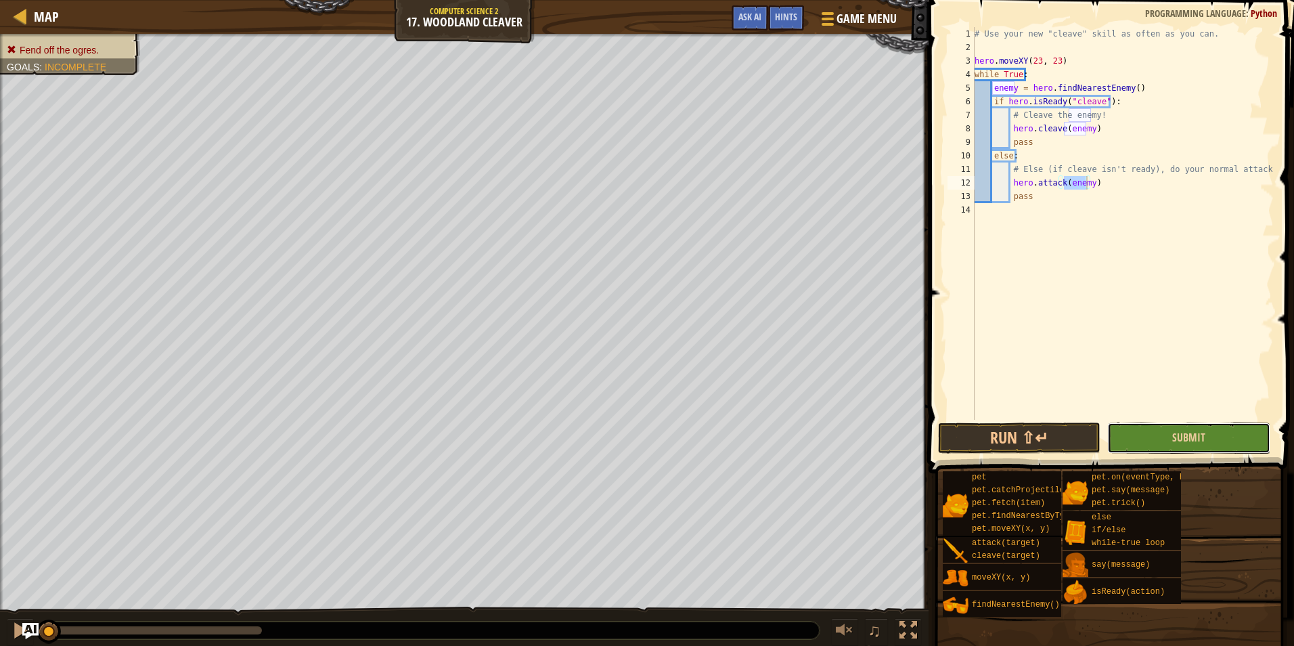
click at [1133, 439] on button "Submit" at bounding box center [1189, 437] width 162 height 31
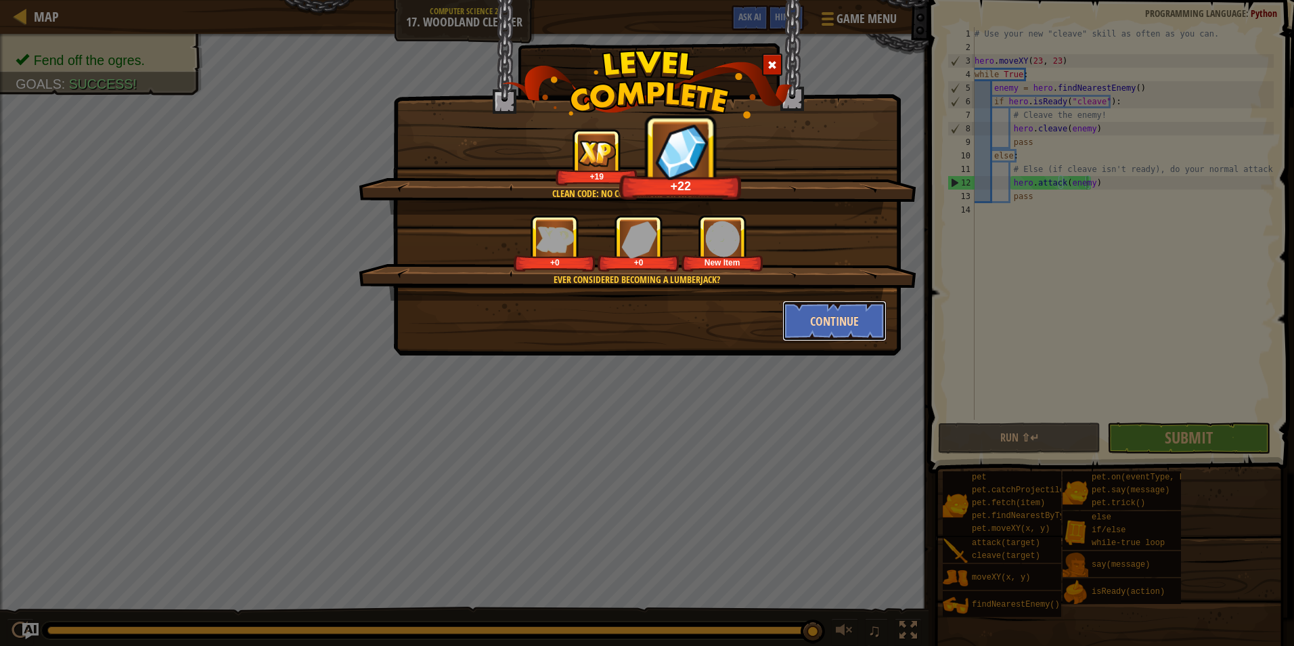
click at [839, 328] on button "Continue" at bounding box center [835, 321] width 105 height 41
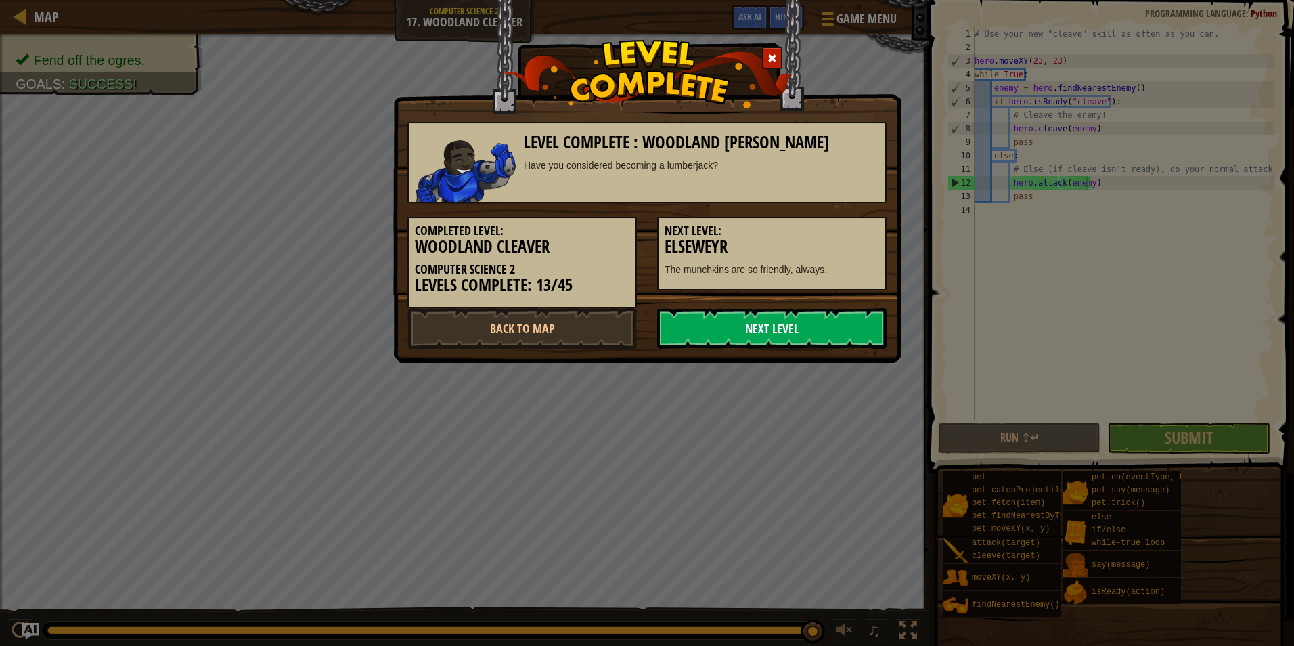
click at [851, 341] on link "Next Level" at bounding box center [771, 328] width 229 height 41
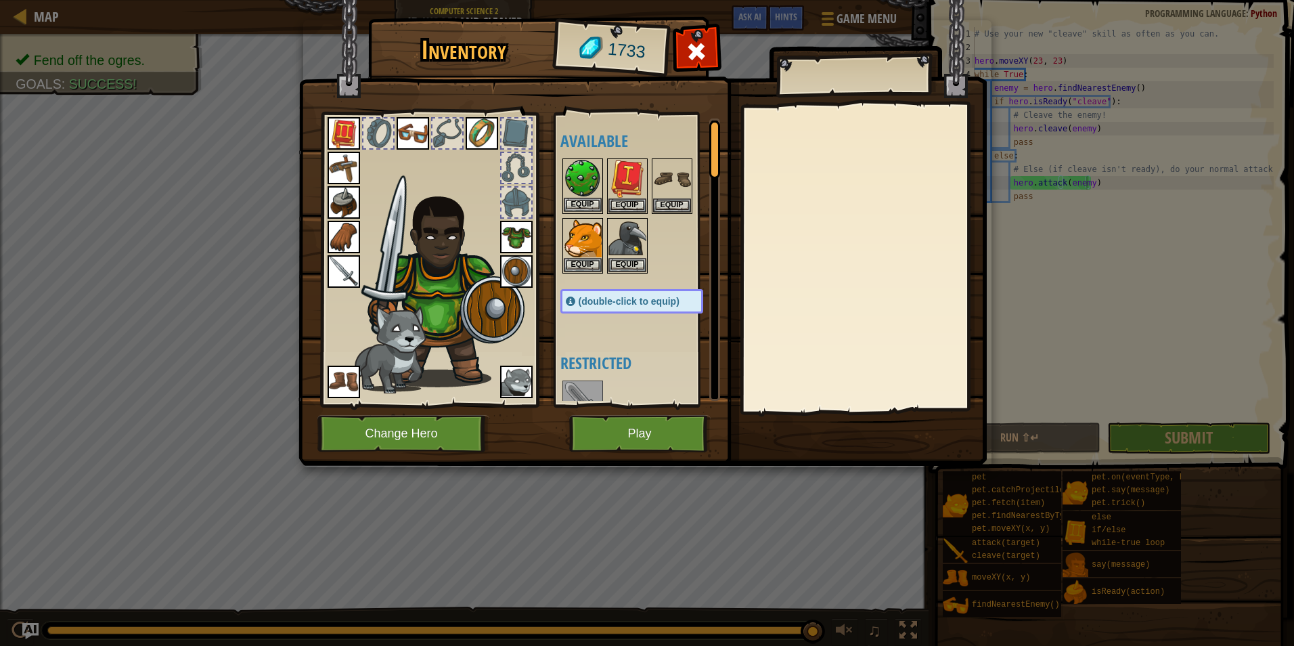
click at [593, 179] on img at bounding box center [583, 179] width 38 height 38
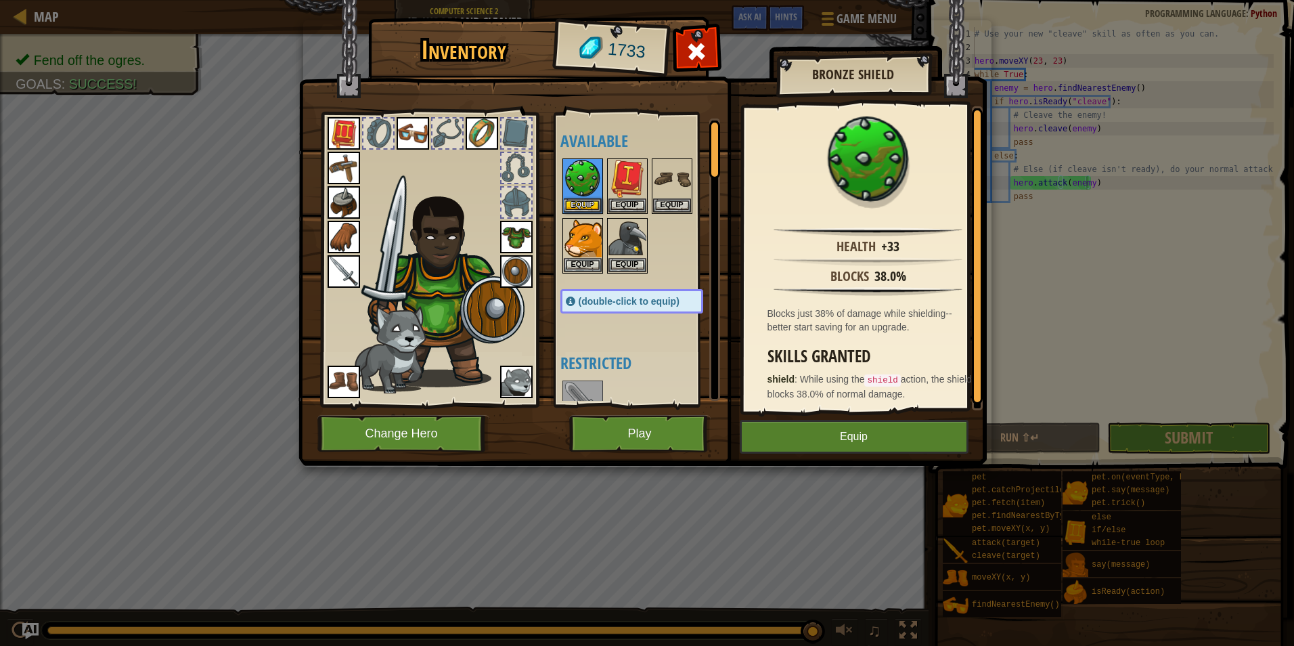
click at [513, 275] on img at bounding box center [516, 271] width 32 height 32
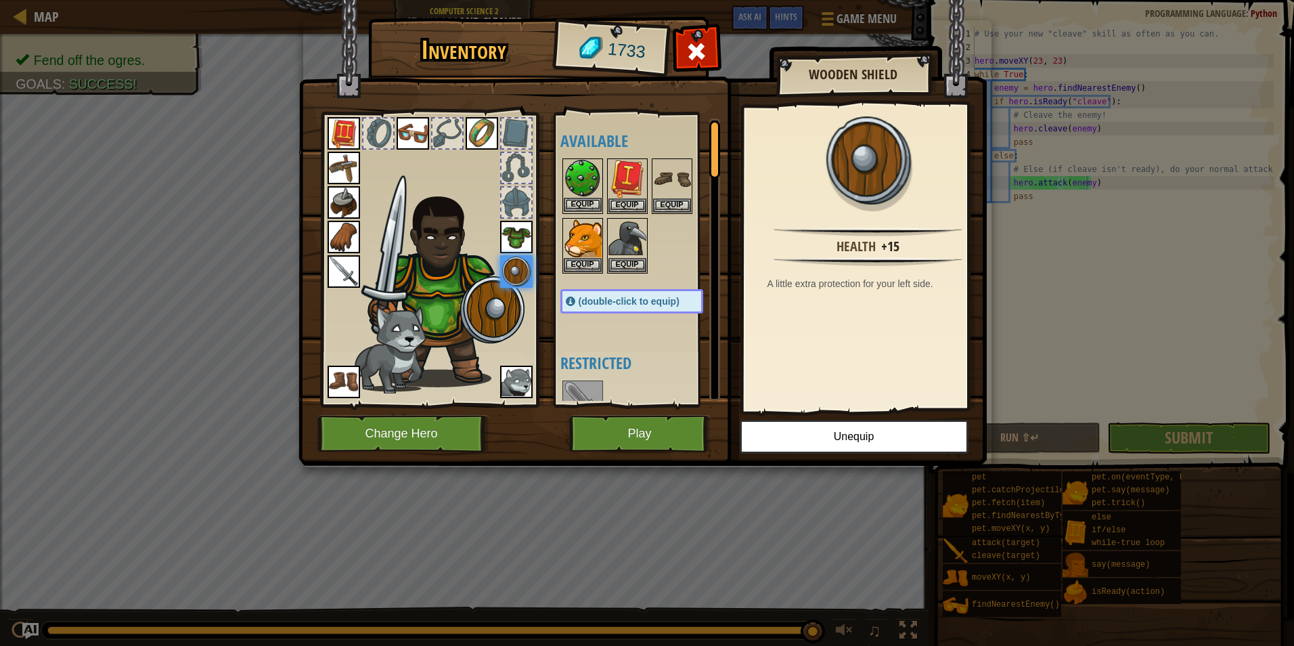
click at [571, 179] on img at bounding box center [583, 179] width 38 height 38
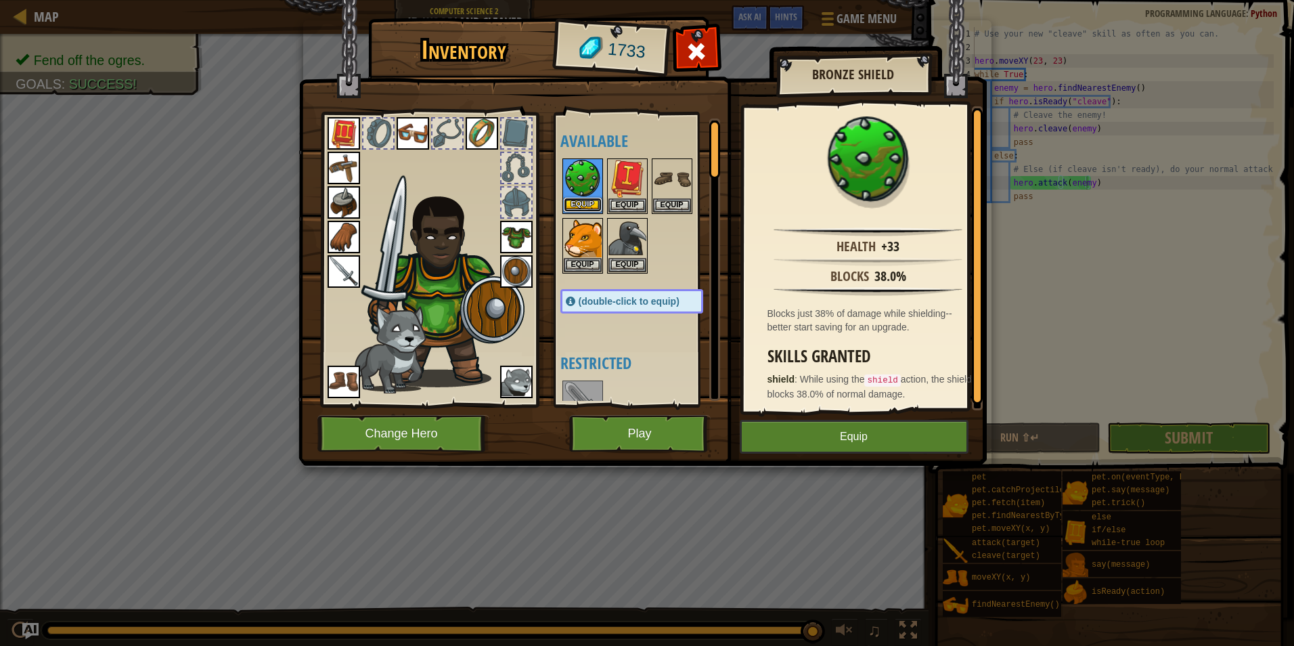
click at [572, 209] on button "Equip" at bounding box center [583, 205] width 38 height 14
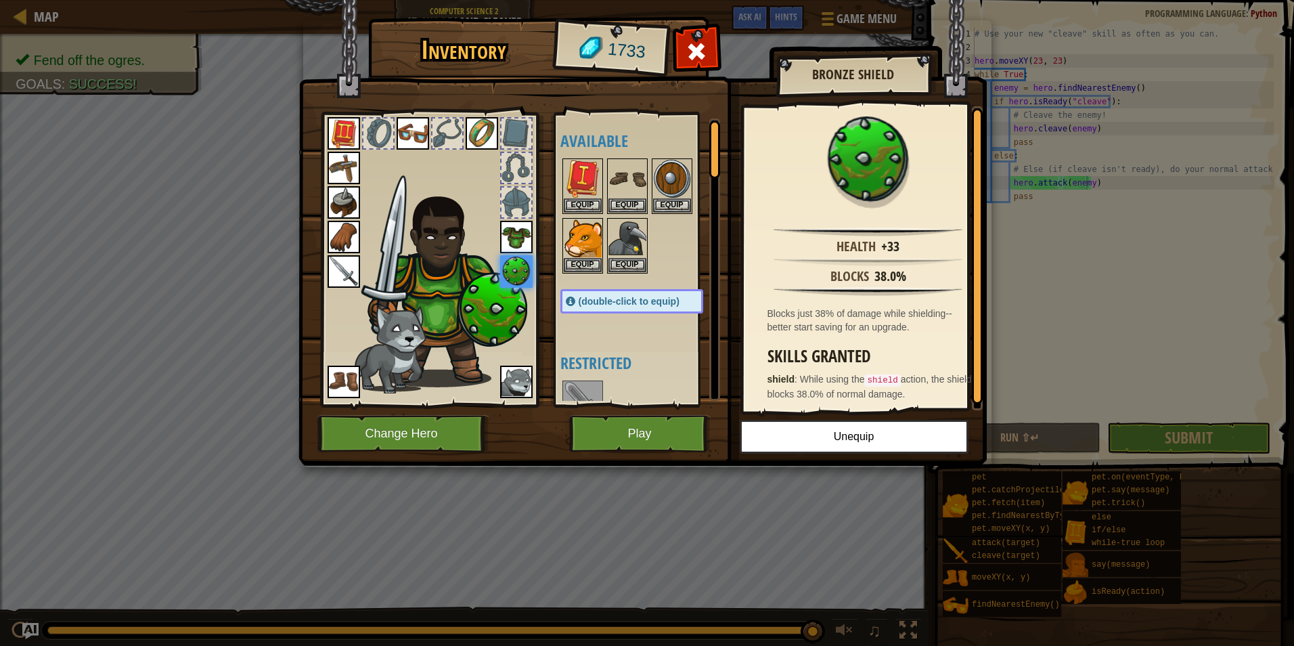
click at [665, 341] on div "Available Equip Equip Equip Equip Equip Equip Equip Equip Equip Equip Equip Equ…" at bounding box center [646, 259] width 170 height 282
click at [630, 165] on img at bounding box center [628, 179] width 38 height 38
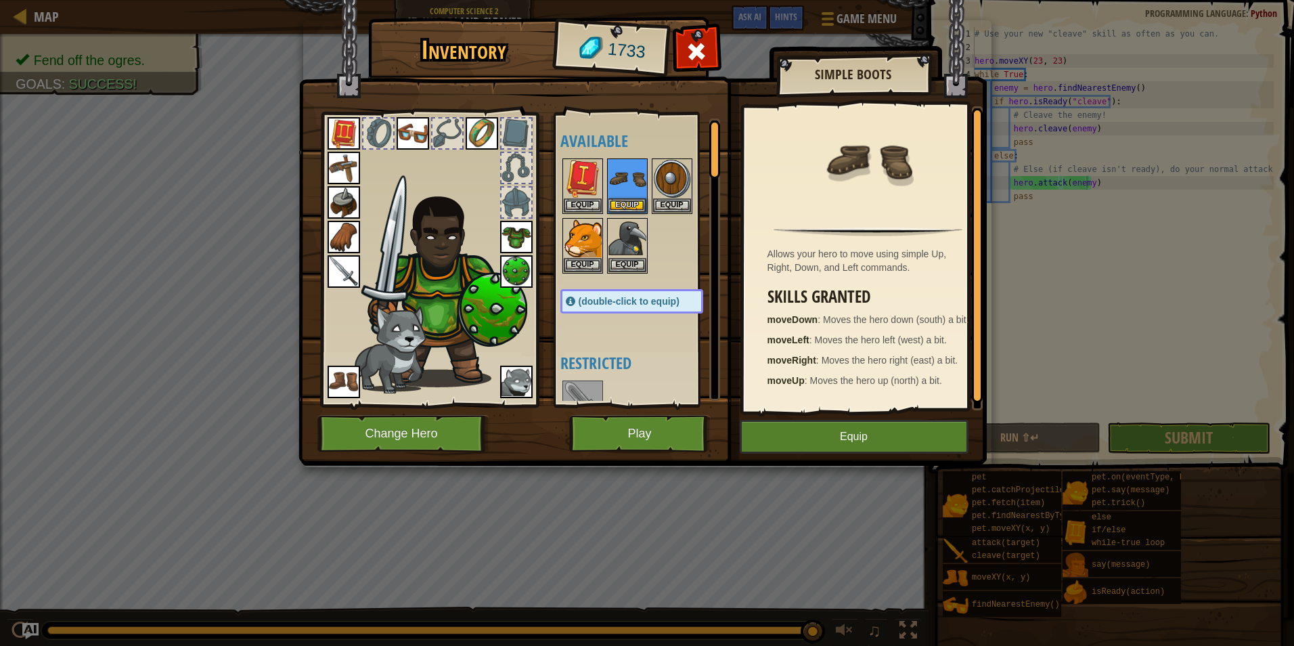
click at [676, 257] on div at bounding box center [646, 215] width 170 height 119
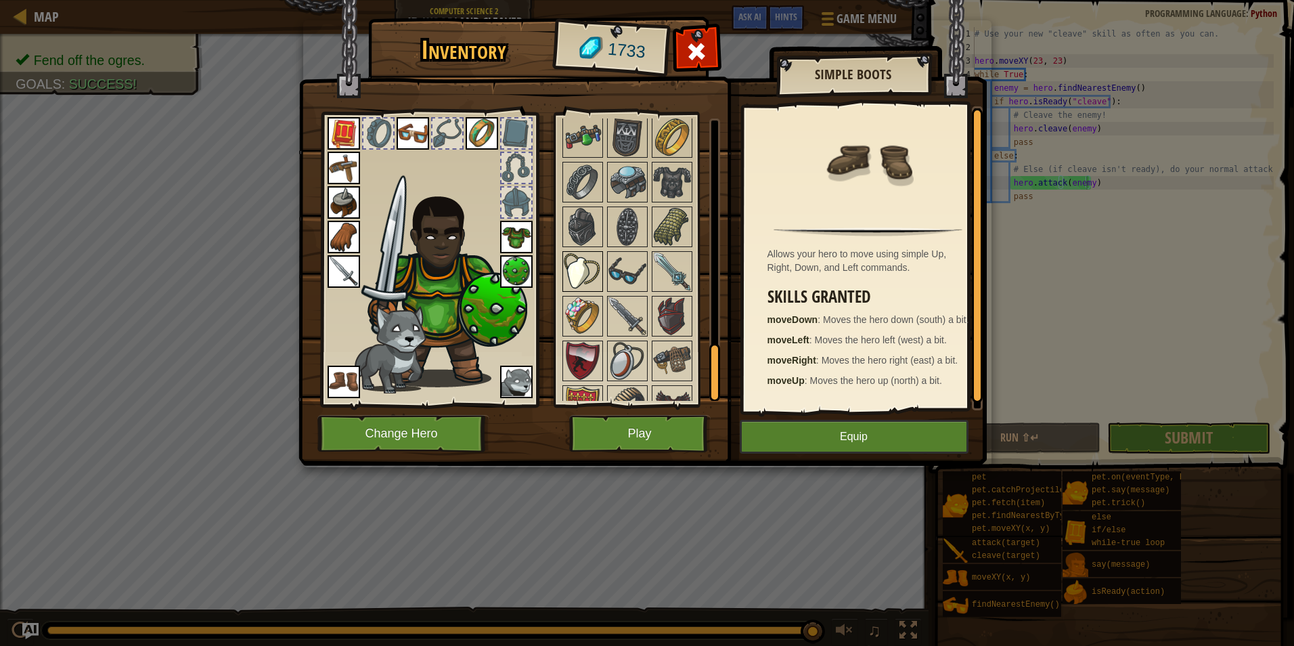
scroll to position [1178, 0]
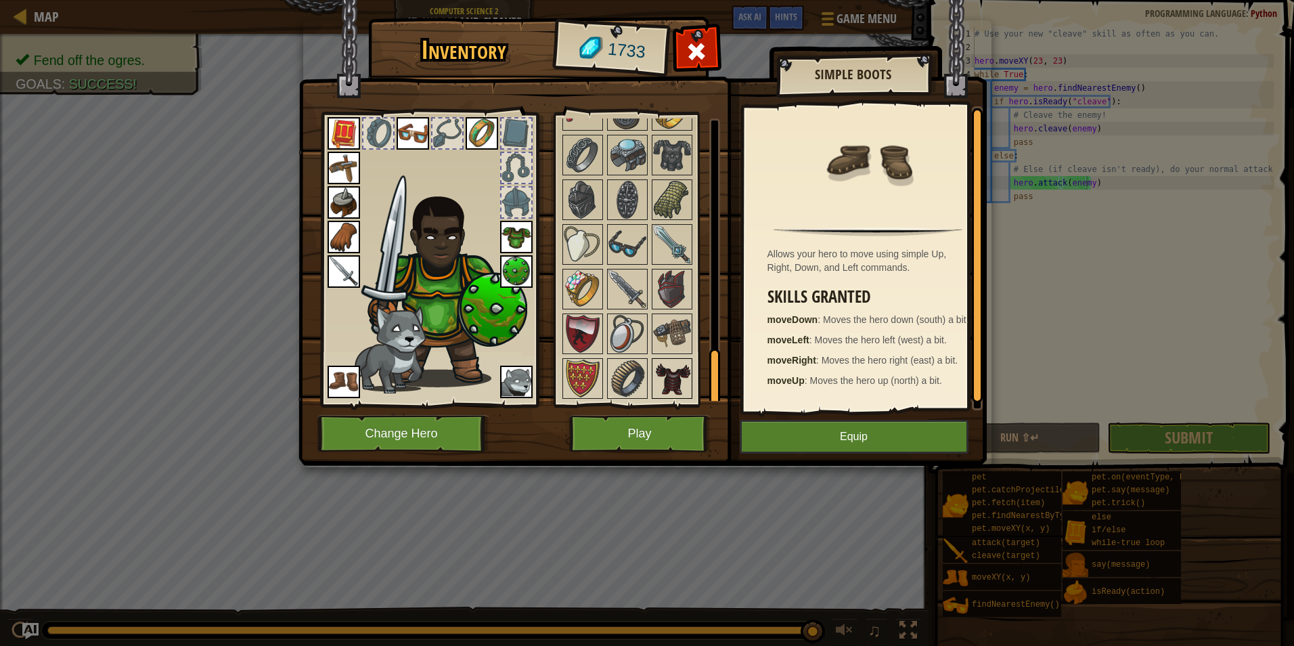
click at [674, 395] on img at bounding box center [672, 378] width 38 height 38
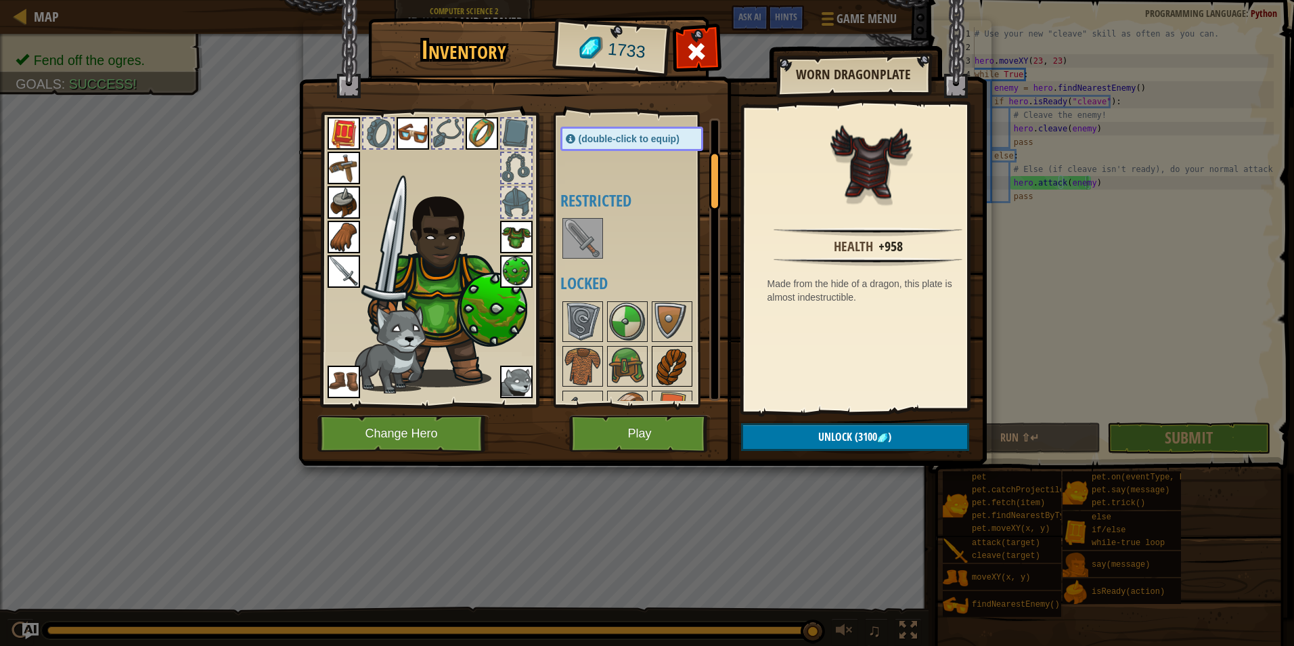
scroll to position [366, 0]
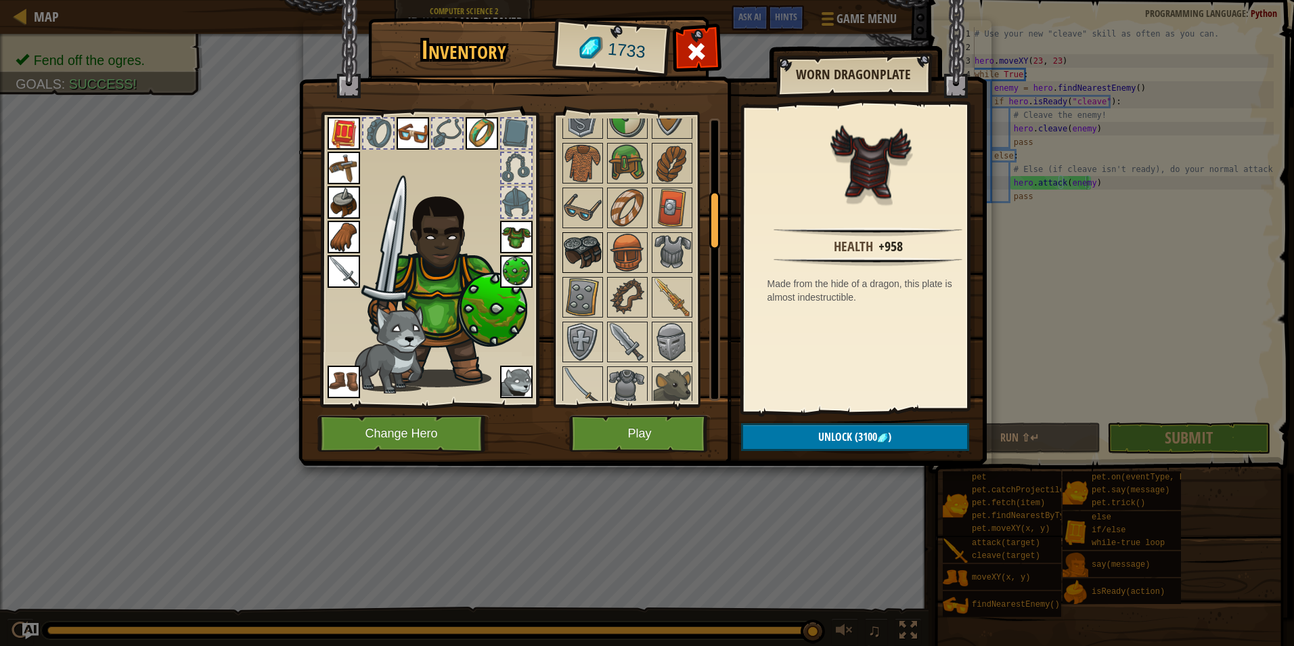
click at [597, 250] on img at bounding box center [583, 253] width 38 height 38
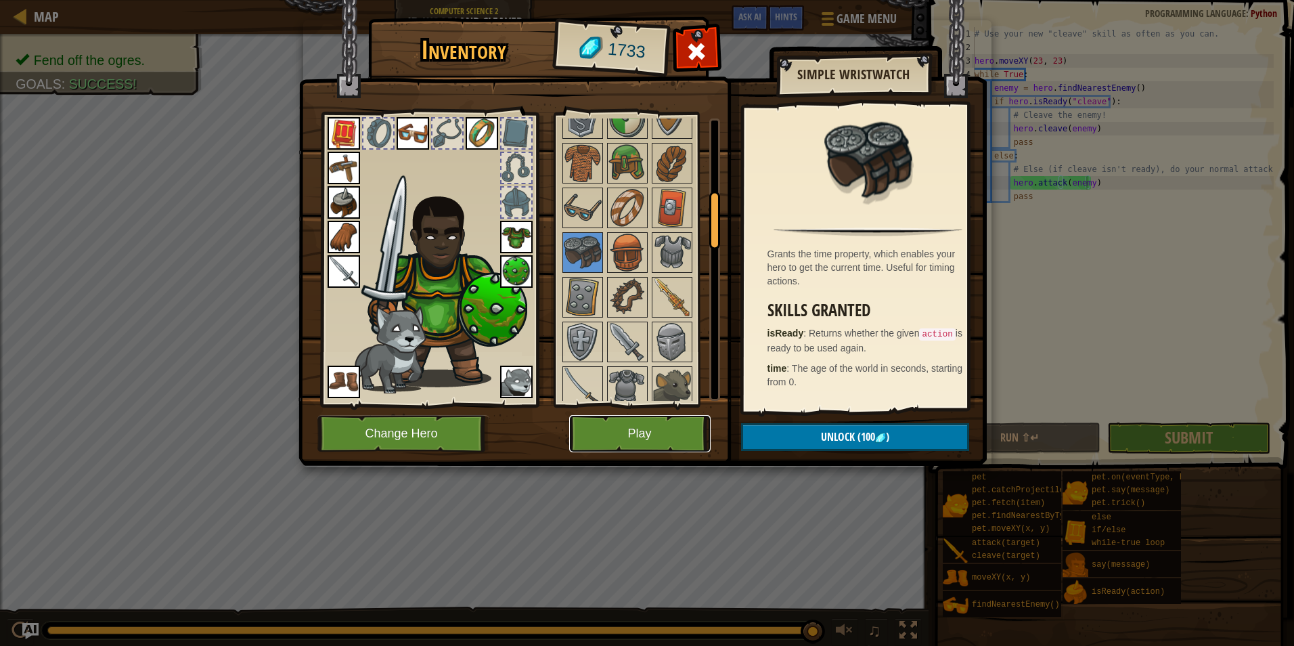
click at [653, 425] on button "Play" at bounding box center [639, 433] width 141 height 37
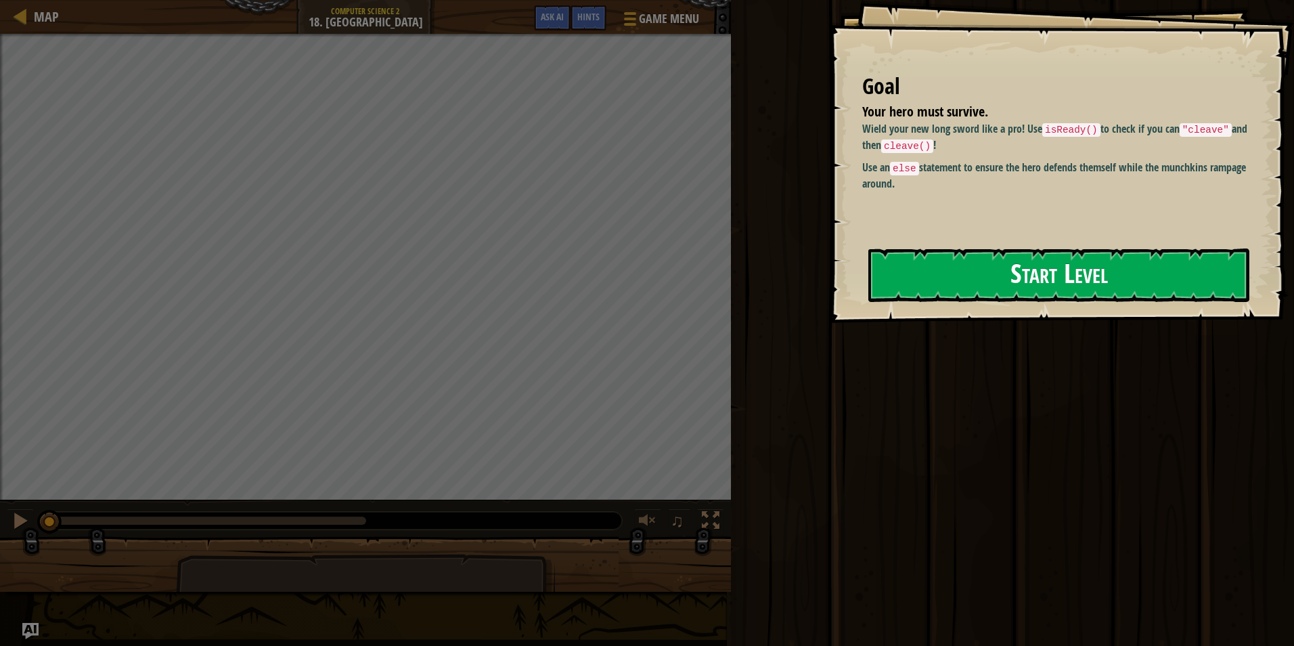
click at [932, 267] on button "Start Level" at bounding box center [1059, 274] width 381 height 53
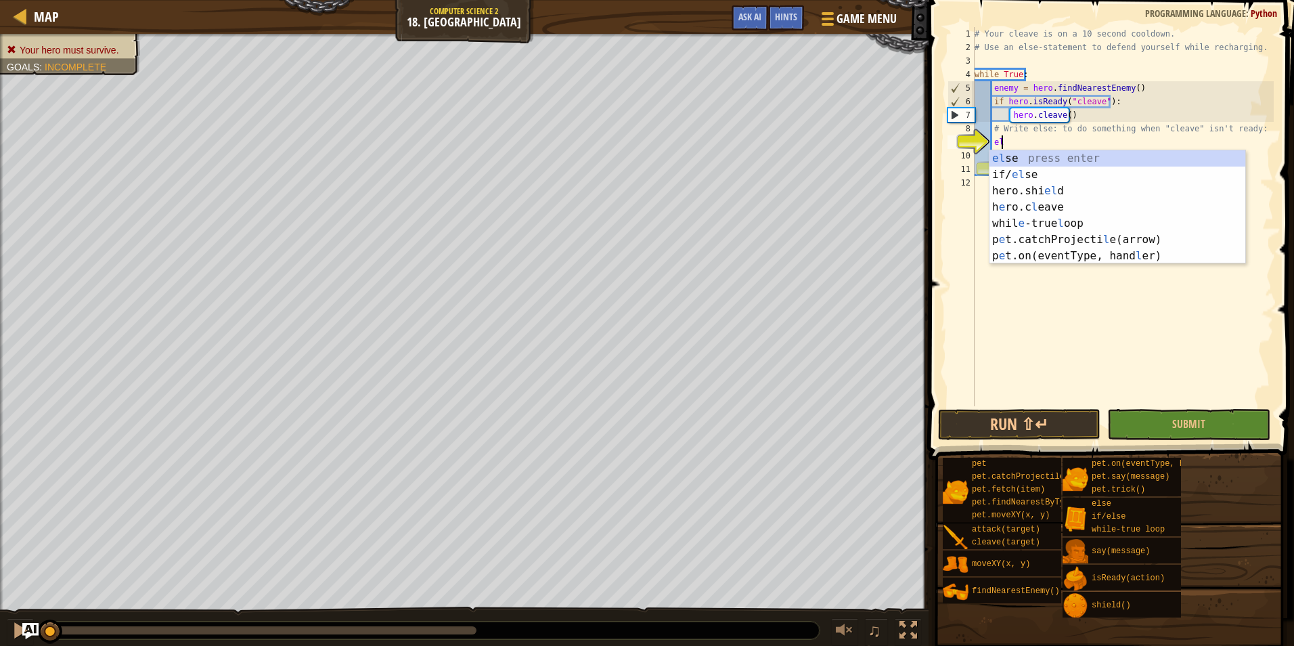
type textarea "else"
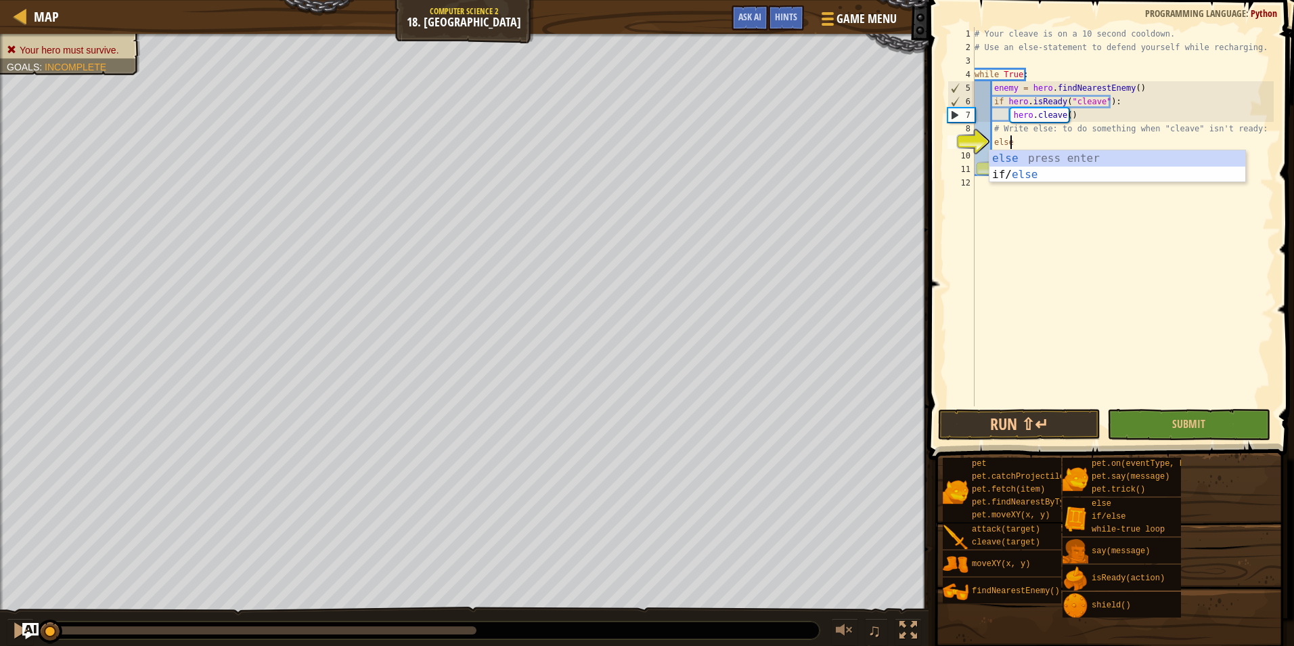
scroll to position [6, 2]
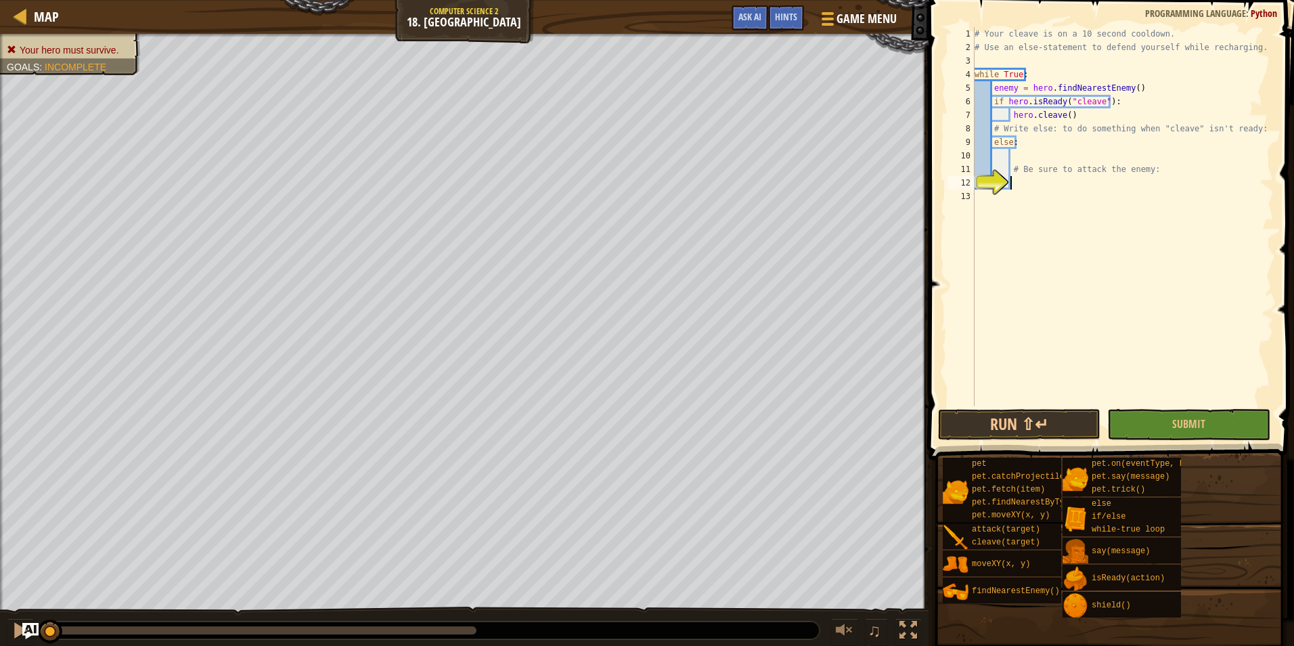
click at [1020, 182] on div "# Your cleave is on a 10 second cooldown. # Use an else-statement to defend you…" at bounding box center [1123, 230] width 302 height 406
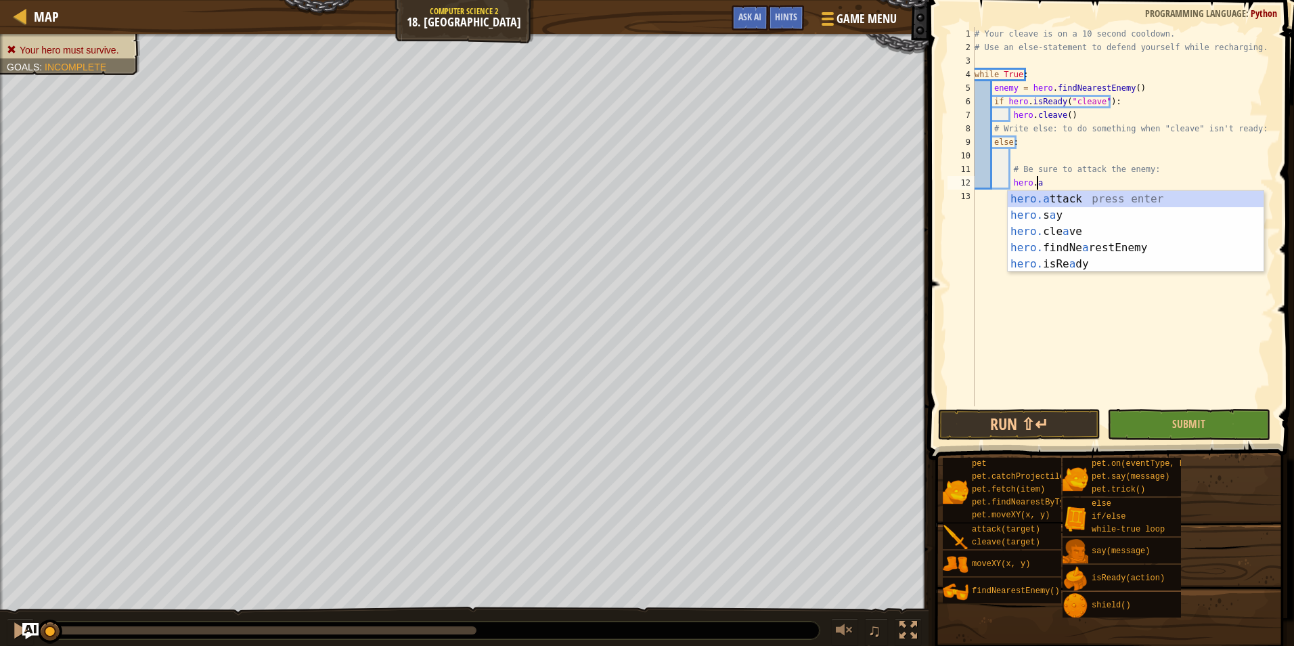
scroll to position [6, 5]
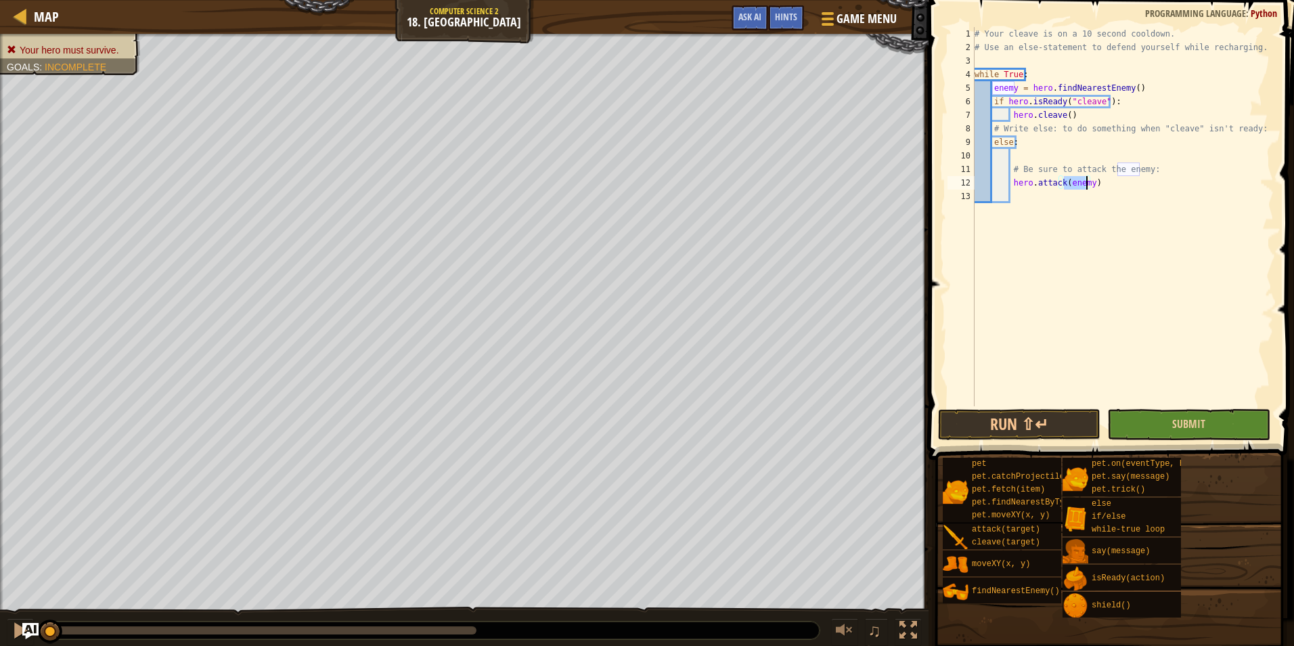
type textarea "hero.attack(enemy)"
click at [1170, 436] on button "Submit" at bounding box center [1189, 424] width 162 height 31
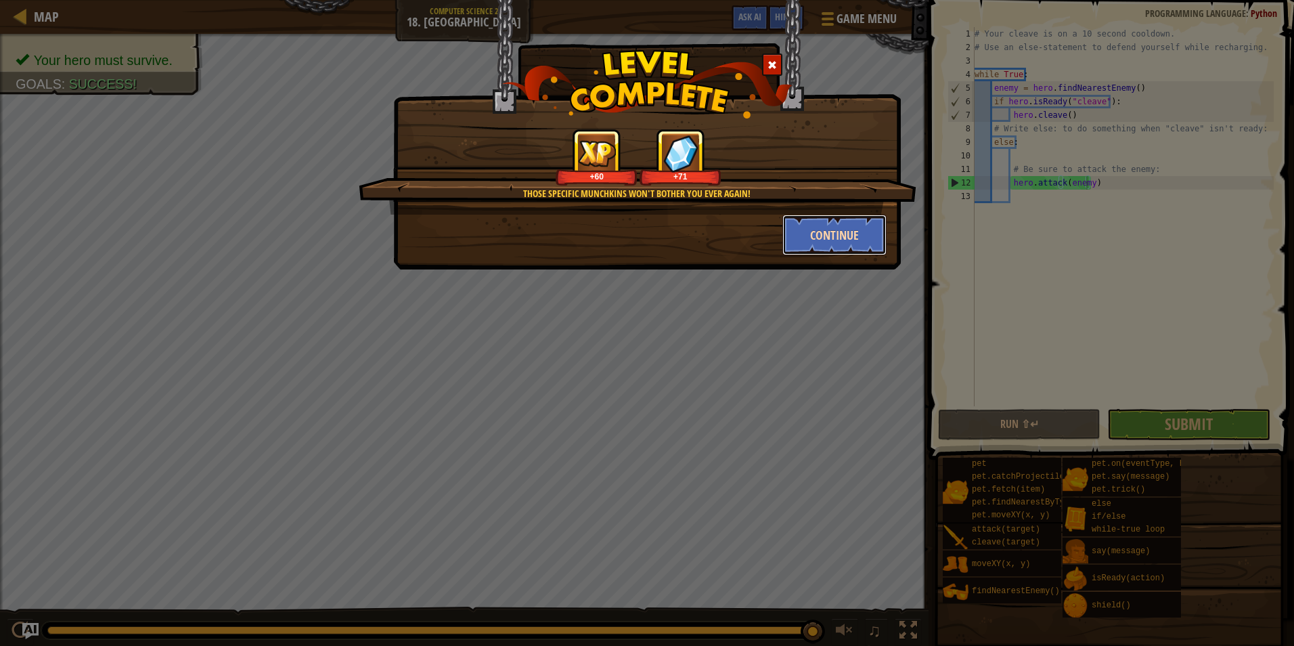
click at [821, 230] on button "Continue" at bounding box center [835, 235] width 105 height 41
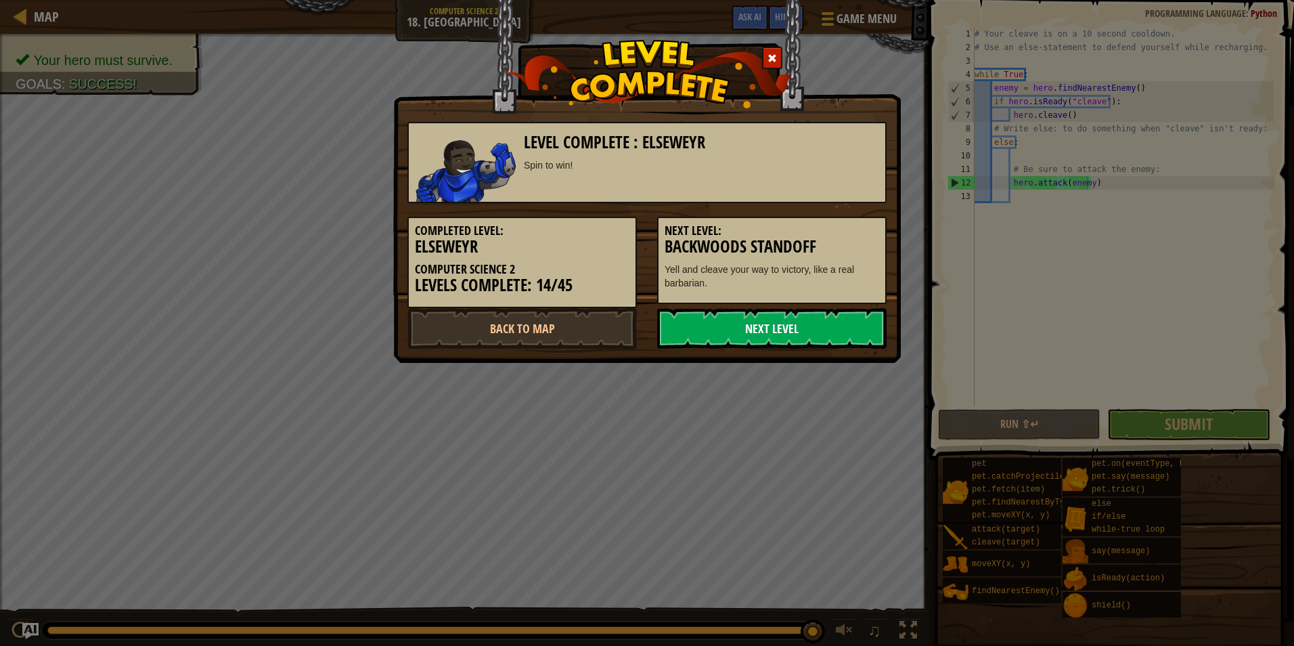
click at [779, 332] on link "Next Level" at bounding box center [771, 328] width 229 height 41
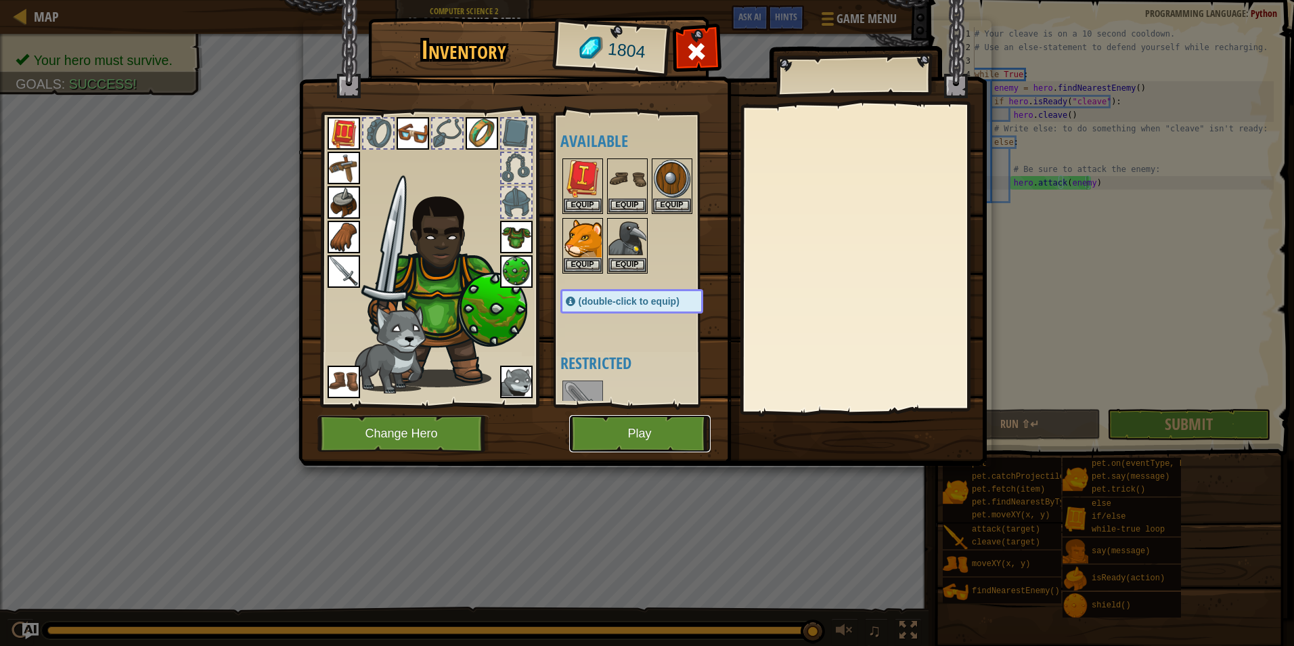
click at [634, 442] on button "Play" at bounding box center [639, 433] width 141 height 37
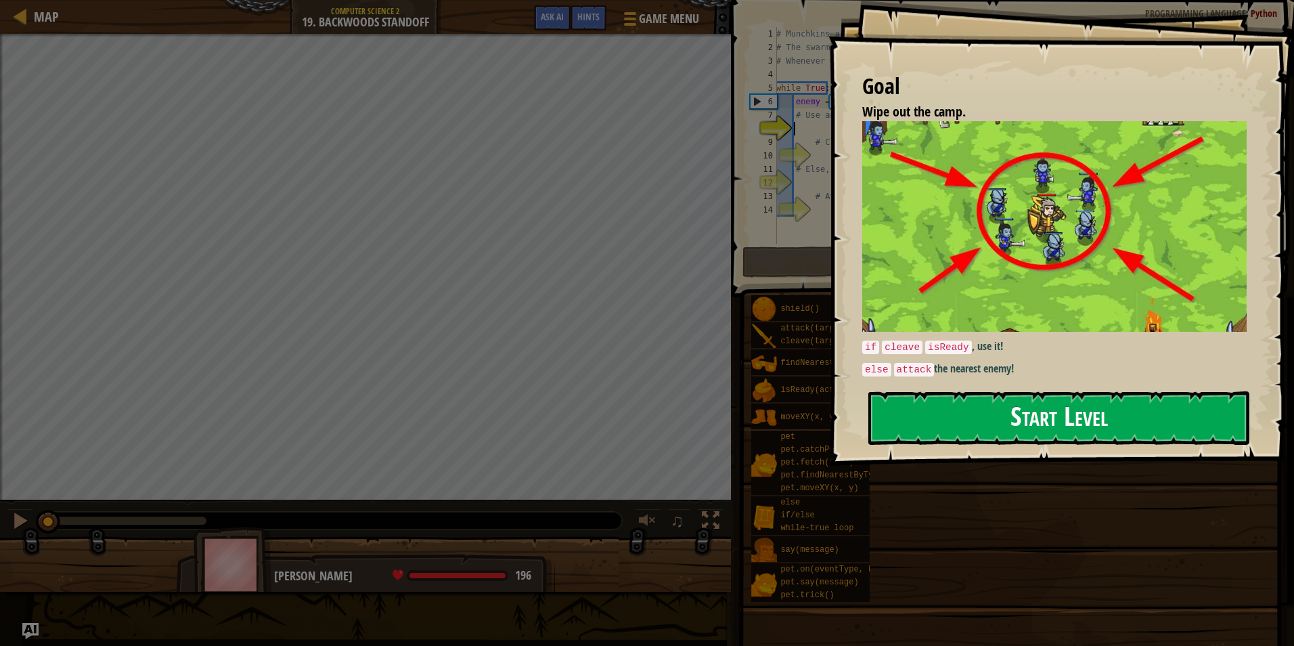
click at [1007, 408] on button "Start Level" at bounding box center [1059, 417] width 381 height 53
